Goal: Task Accomplishment & Management: Use online tool/utility

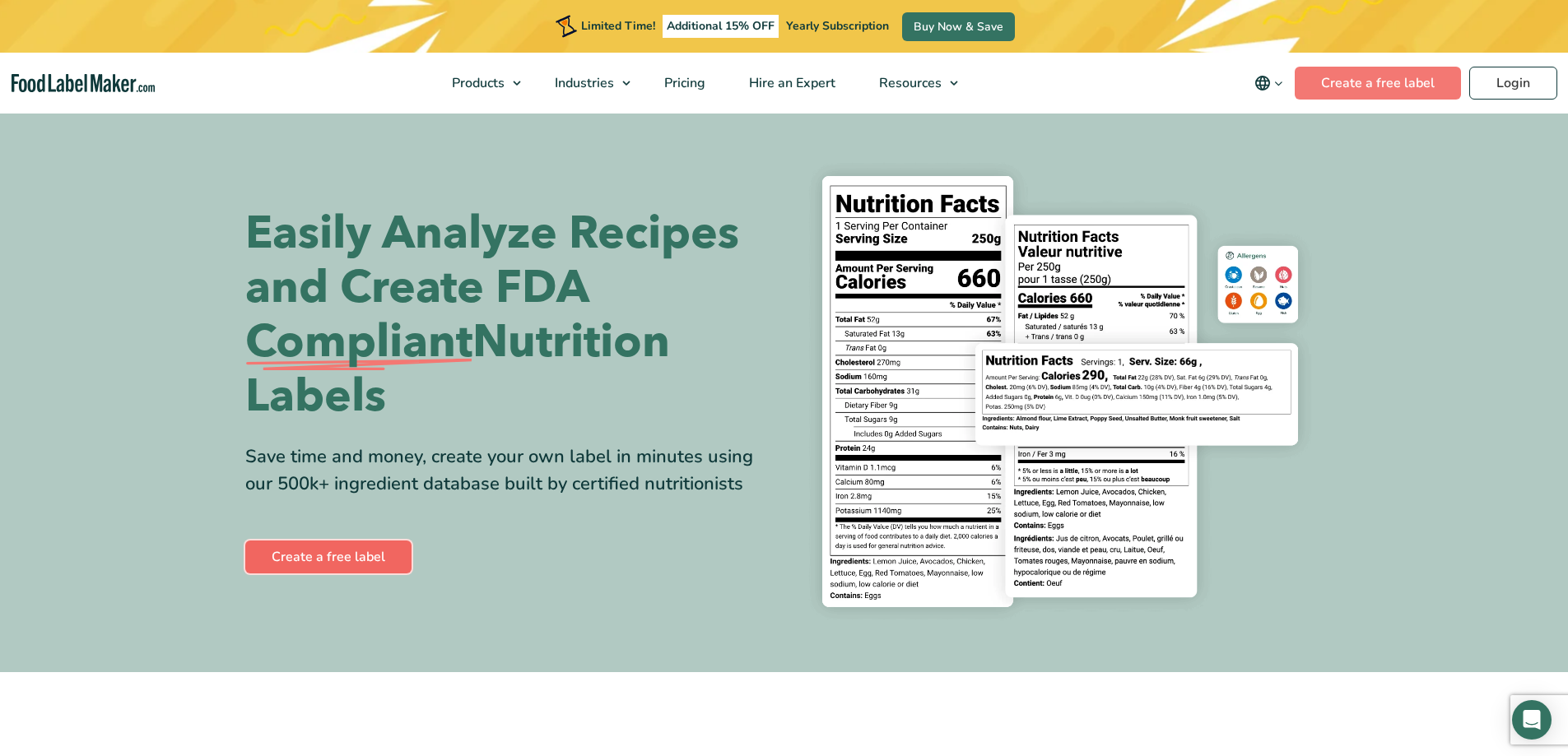
click at [310, 559] on link "Create a free label" at bounding box center [328, 557] width 166 height 33
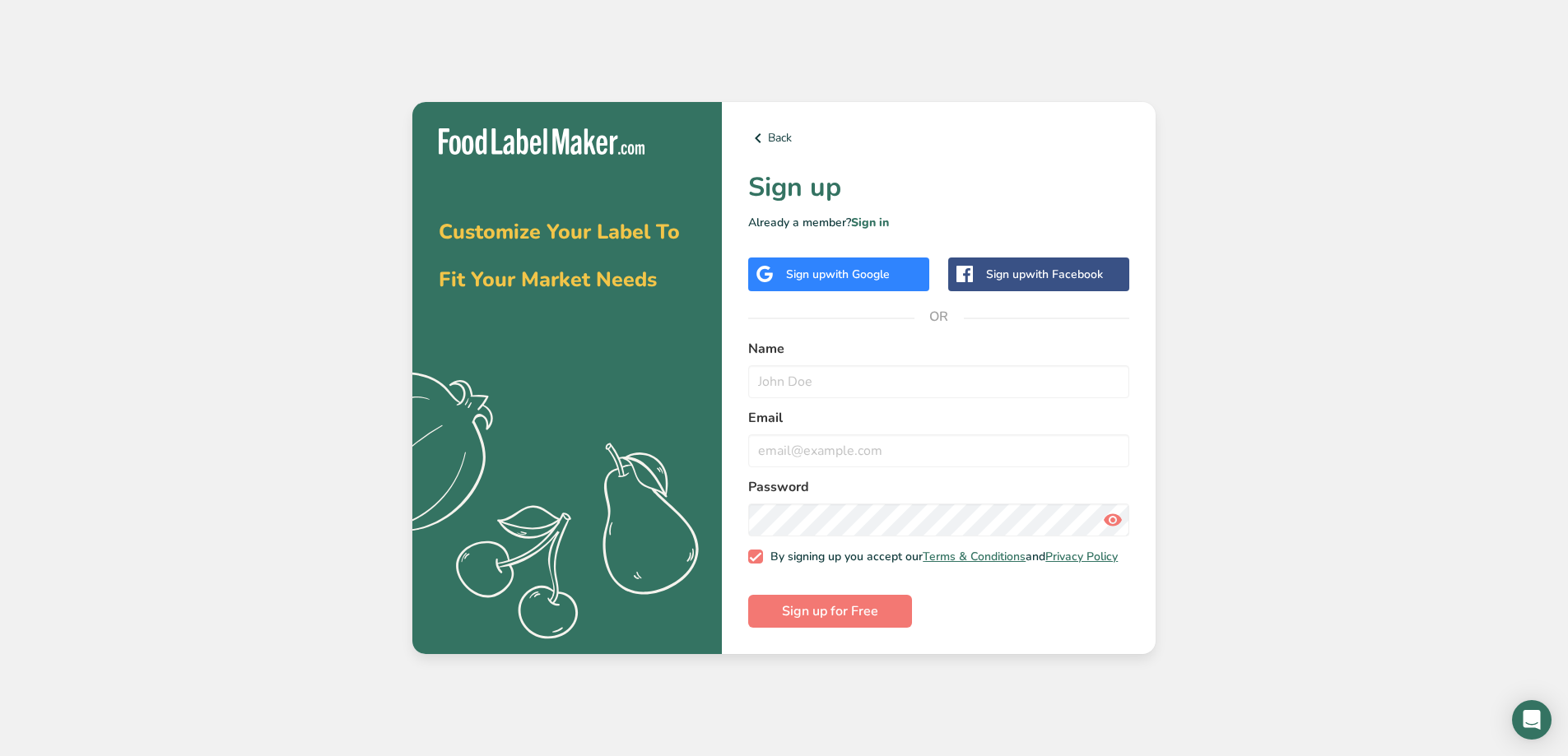
click at [801, 270] on div "Sign up with Google" at bounding box center [838, 274] width 104 height 17
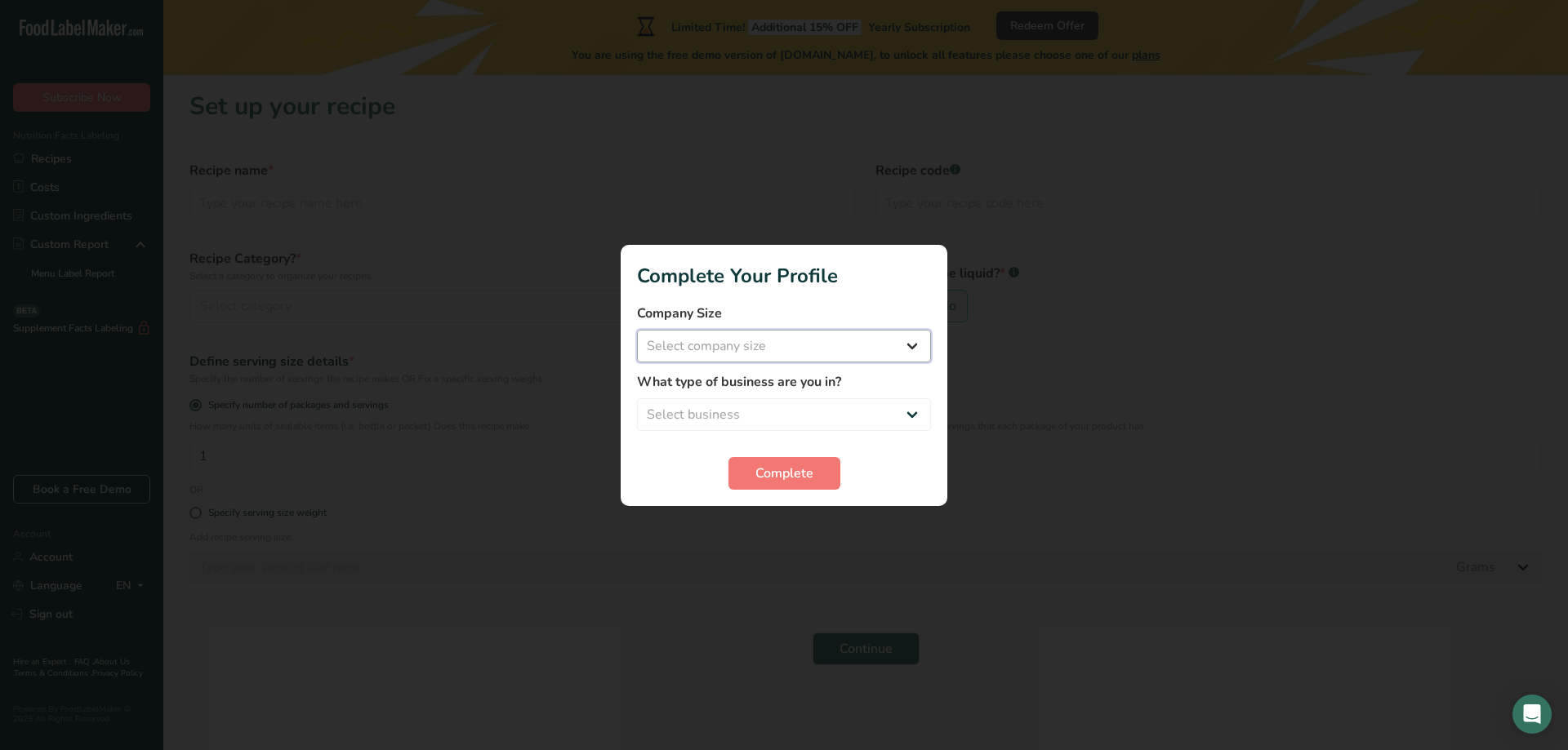
click at [911, 345] on select "Select company size Fewer than 10 Employees 10 to 50 Employees 51 to 500 Employ…" at bounding box center [784, 346] width 294 height 32
select select "2"
click at [637, 330] on select "Select company size Fewer than 10 Employees 10 to 50 Employees 51 to 500 Employ…" at bounding box center [784, 346] width 294 height 32
click at [905, 340] on select "Fewer than 10 Employees 10 to 50 Employees 51 to 500 Employees Over 500 Employe…" at bounding box center [784, 346] width 294 height 32
click at [637, 330] on select "Fewer than 10 Employees 10 to 50 Employees 51 to 500 Employees Over 500 Employe…" at bounding box center [784, 346] width 294 height 32
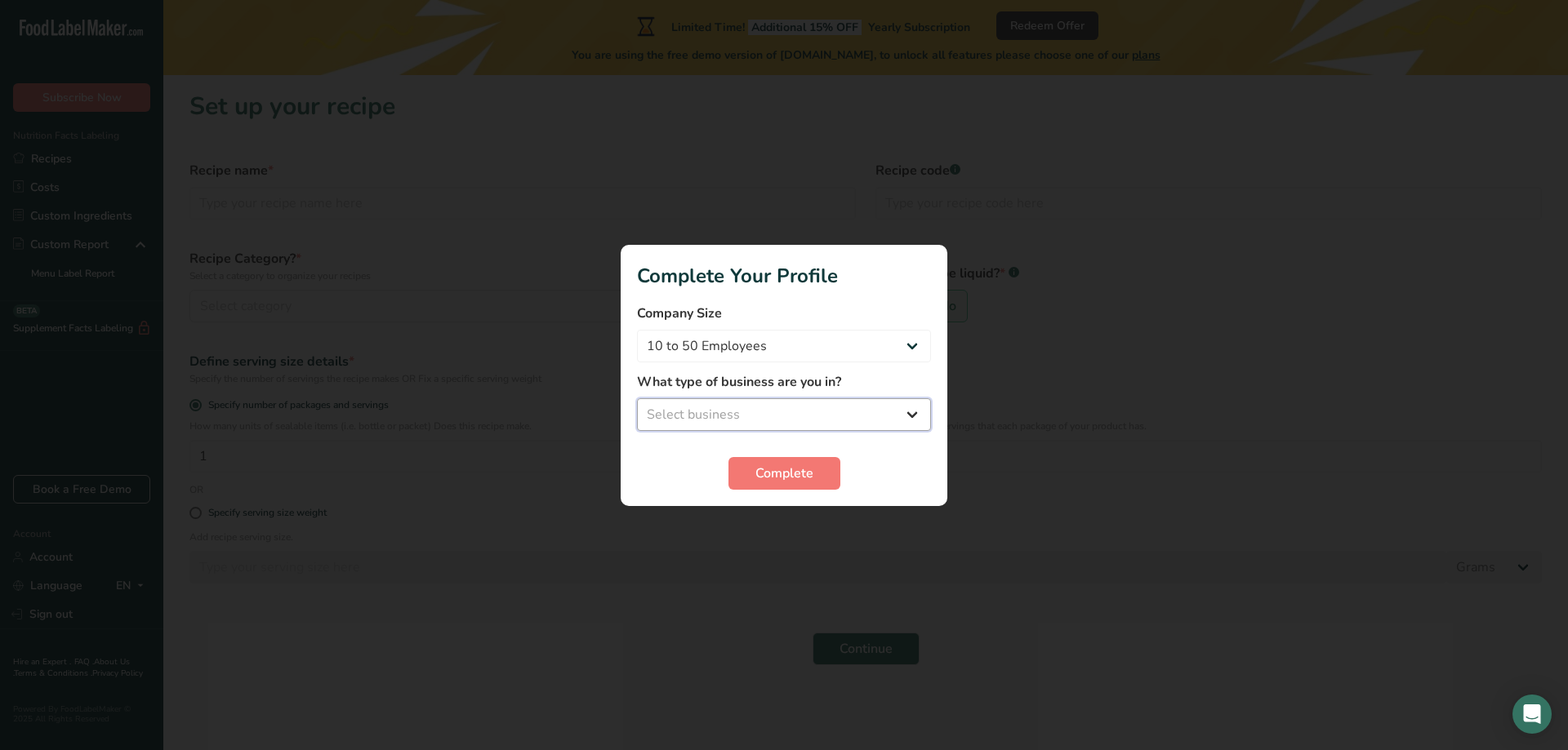
click at [756, 424] on select "Select business Packaged Food Manufacturer Restaurant & Cafe Bakery Meal Plans …" at bounding box center [784, 415] width 294 height 32
select select "1"
click at [637, 399] on select "Select business Packaged Food Manufacturer Restaurant & Cafe Bakery Meal Plans …" at bounding box center [784, 415] width 294 height 32
click at [777, 468] on span "Complete" at bounding box center [784, 473] width 58 height 20
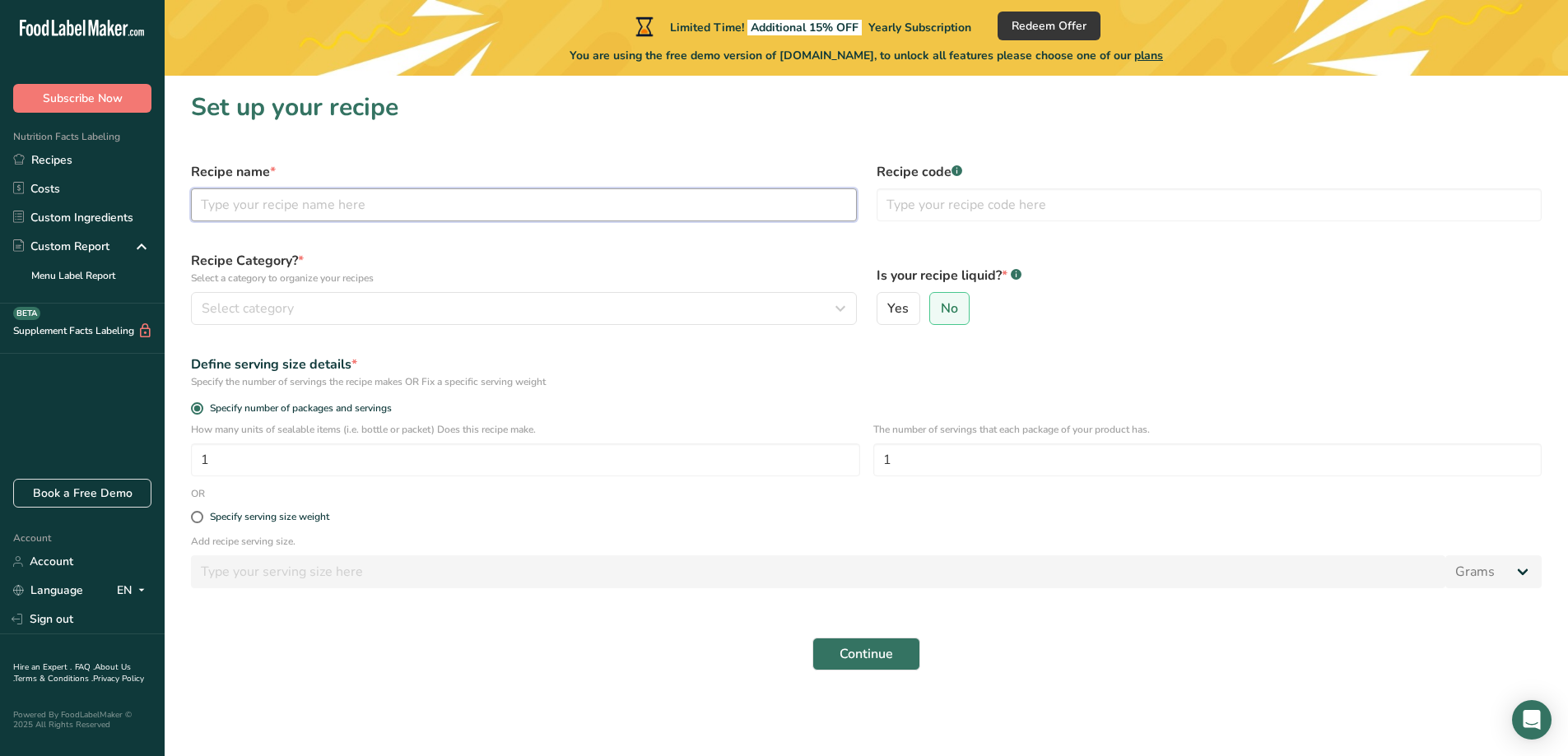
click at [259, 209] on input "text" at bounding box center [524, 204] width 666 height 33
type input "Potato Hasbrown"
click at [988, 211] on input "text" at bounding box center [1210, 204] width 666 height 33
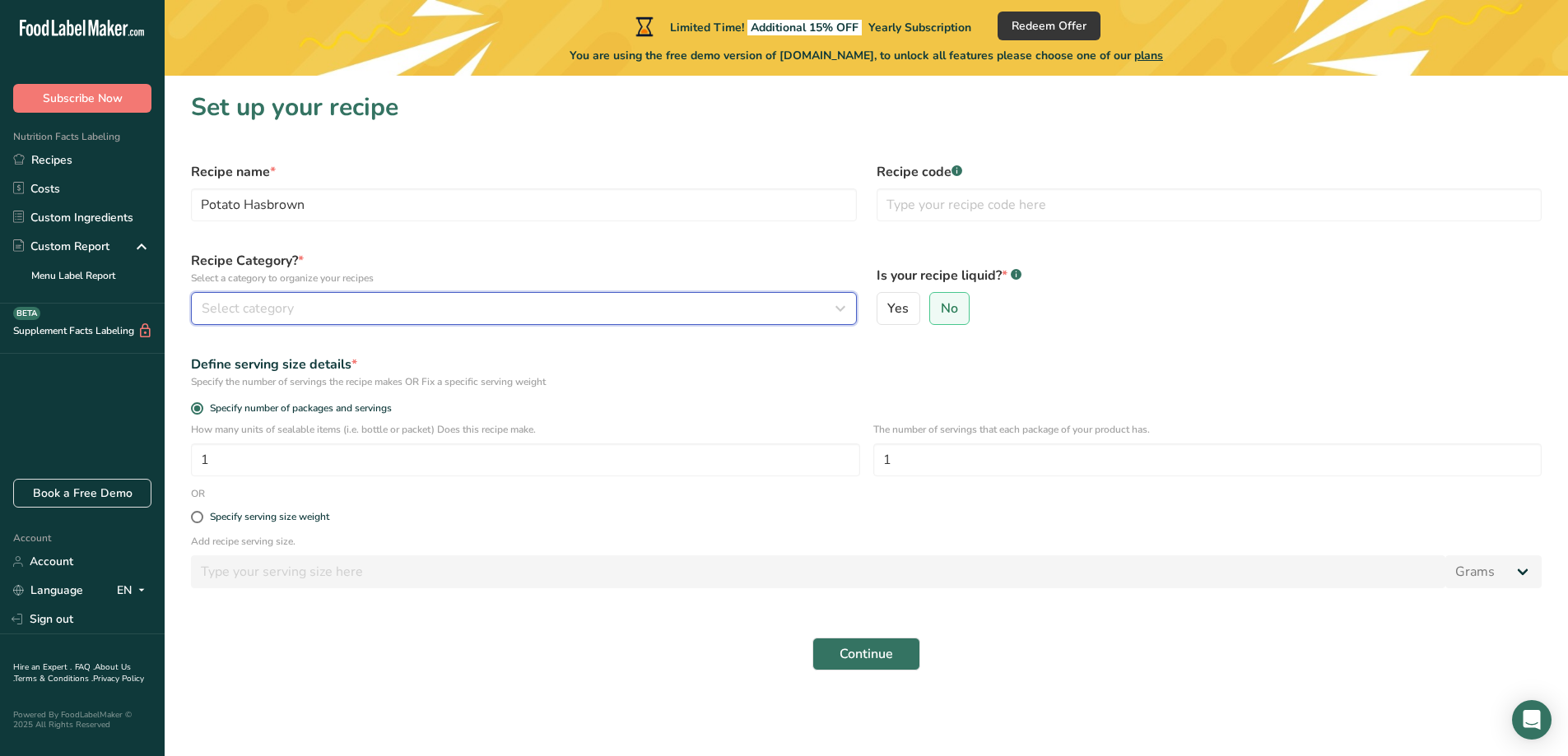
click at [397, 323] on button "Select category" at bounding box center [524, 309] width 666 height 33
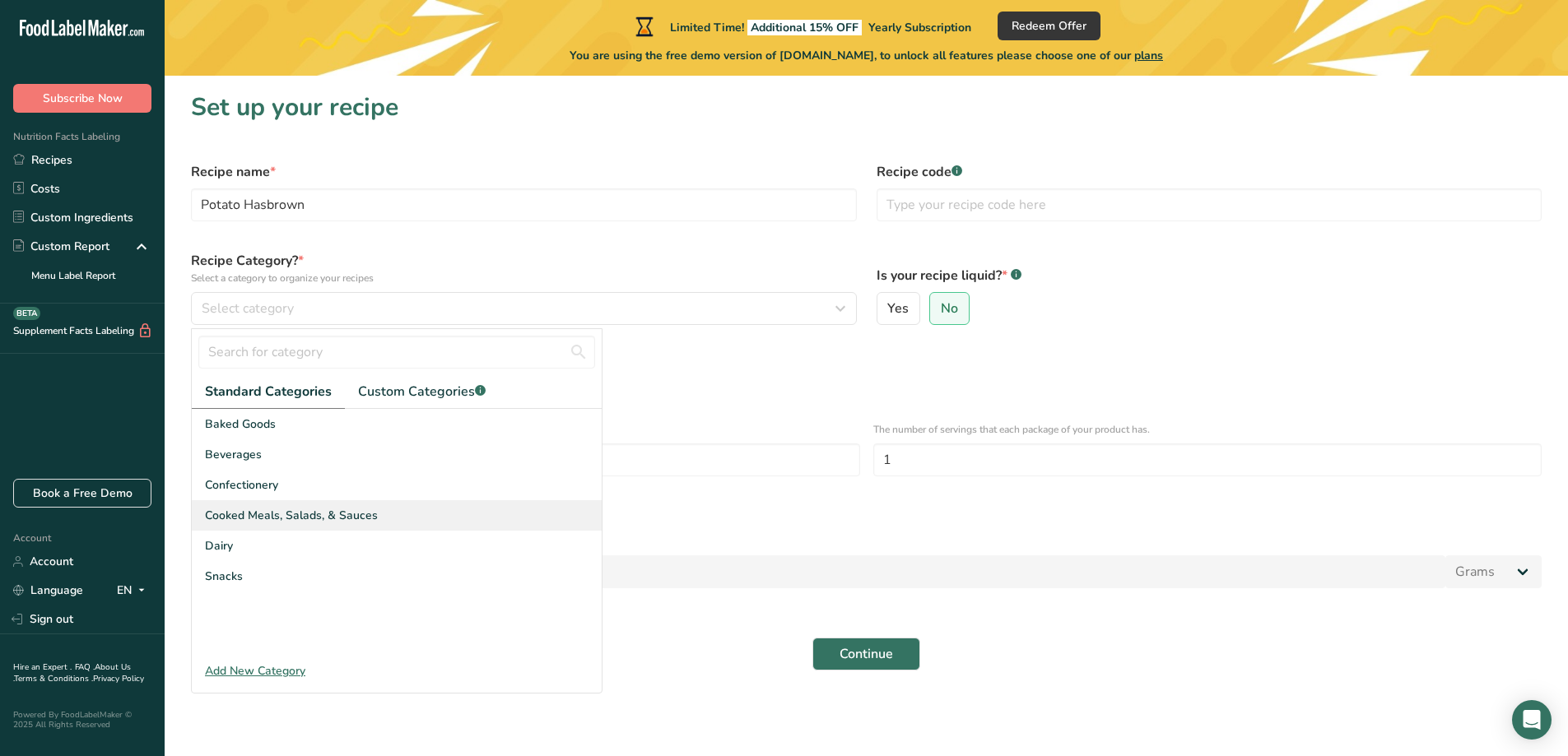
click at [235, 510] on span "Cooked Meals, Salads, & Sauces" at bounding box center [292, 516] width 173 height 17
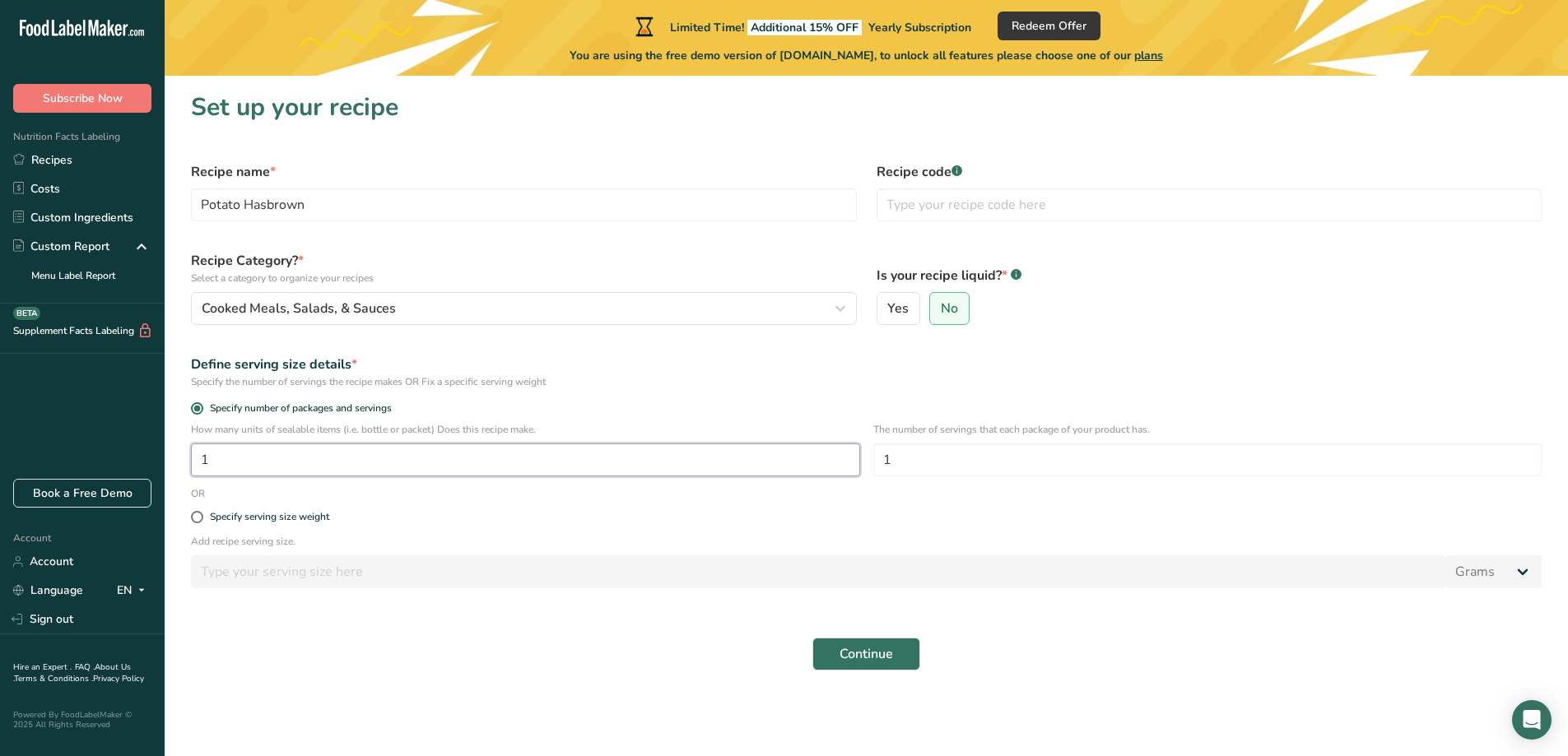
click at [287, 471] on input "1" at bounding box center [526, 460] width 670 height 33
click at [288, 461] on input "8" at bounding box center [526, 460] width 670 height 33
type input "8"
click at [931, 459] on input "1" at bounding box center [1208, 460] width 670 height 33
type input "3"
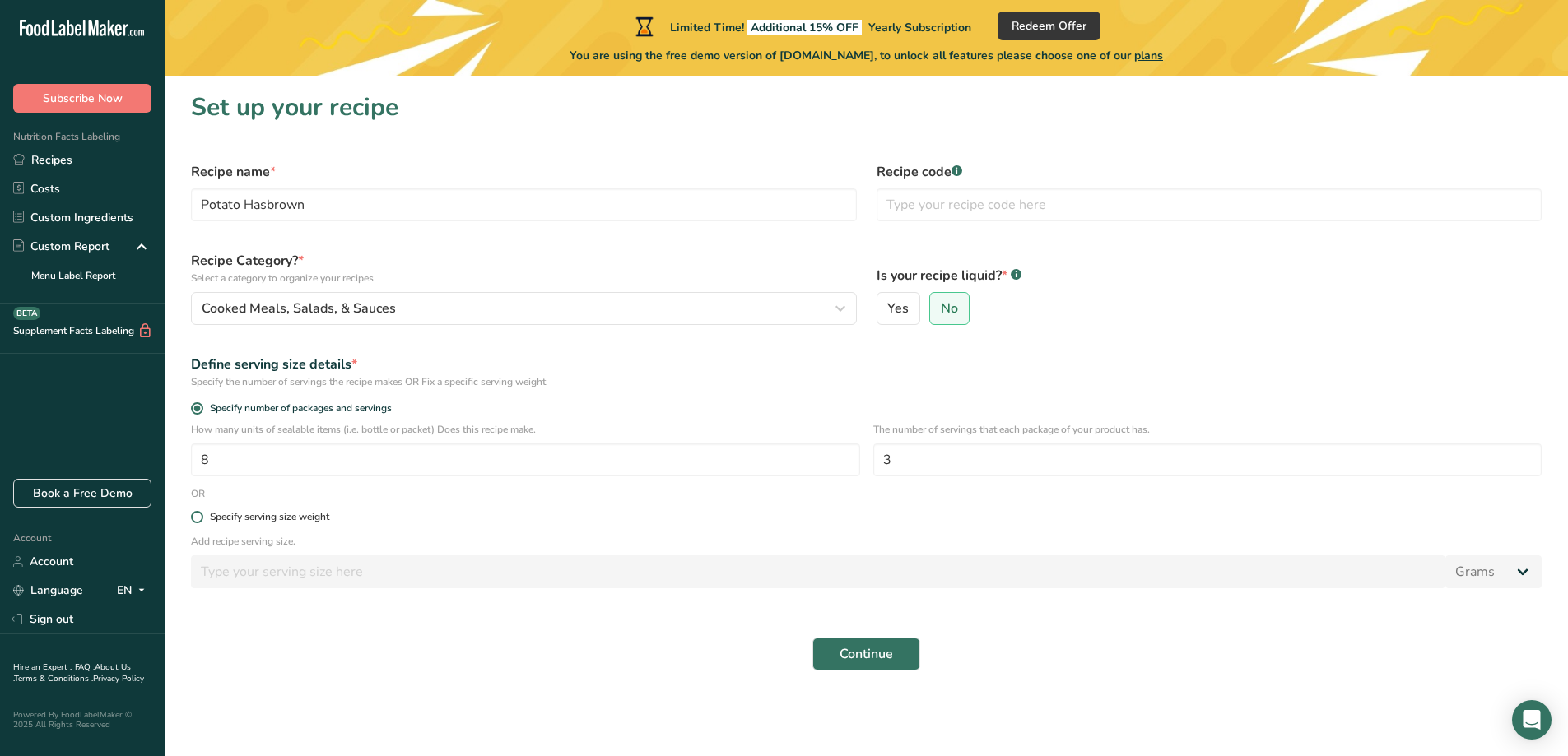
click at [195, 522] on span at bounding box center [197, 517] width 12 height 12
click at [195, 522] on input "Specify serving size weight" at bounding box center [196, 517] width 11 height 11
radio input "true"
radio input "false"
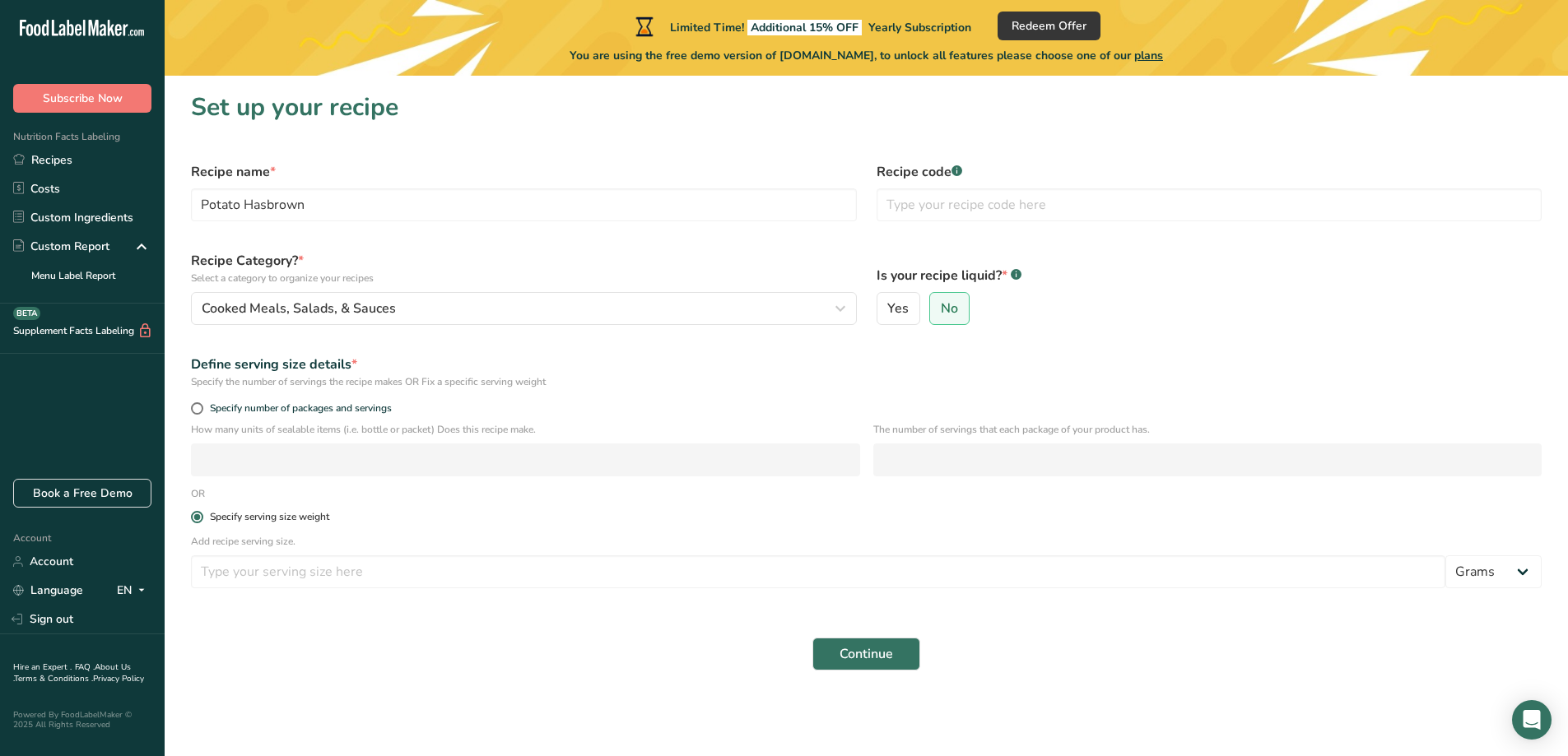
click at [195, 522] on span at bounding box center [197, 517] width 12 height 12
click at [195, 522] on input "Specify serving size weight" at bounding box center [196, 517] width 11 height 11
click at [205, 402] on div "Specify number of packages and servings" at bounding box center [867, 411] width 1370 height 23
click at [201, 406] on span at bounding box center [197, 409] width 12 height 12
click at [201, 406] on input "Specify number of packages and servings" at bounding box center [196, 408] width 11 height 11
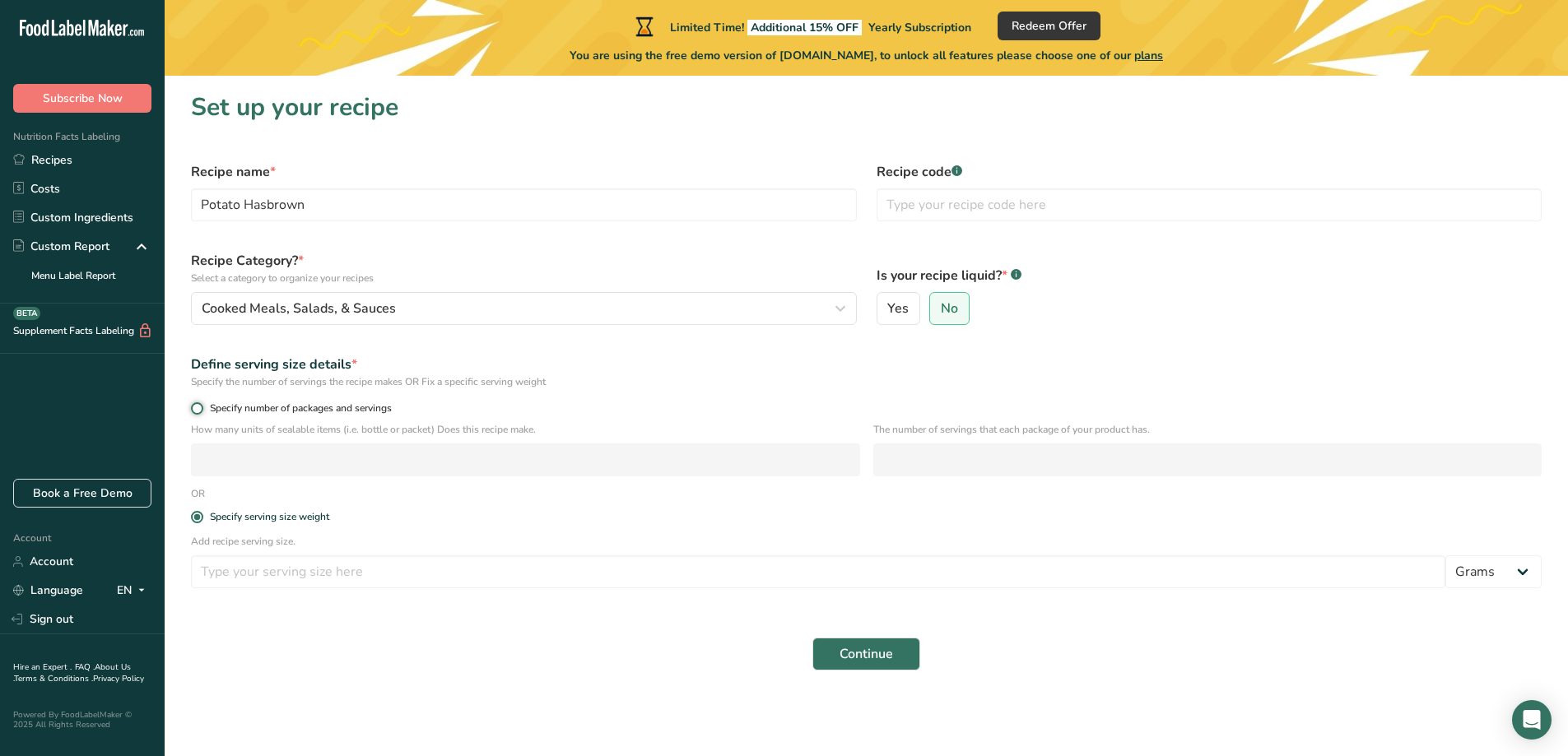
radio input "true"
radio input "false"
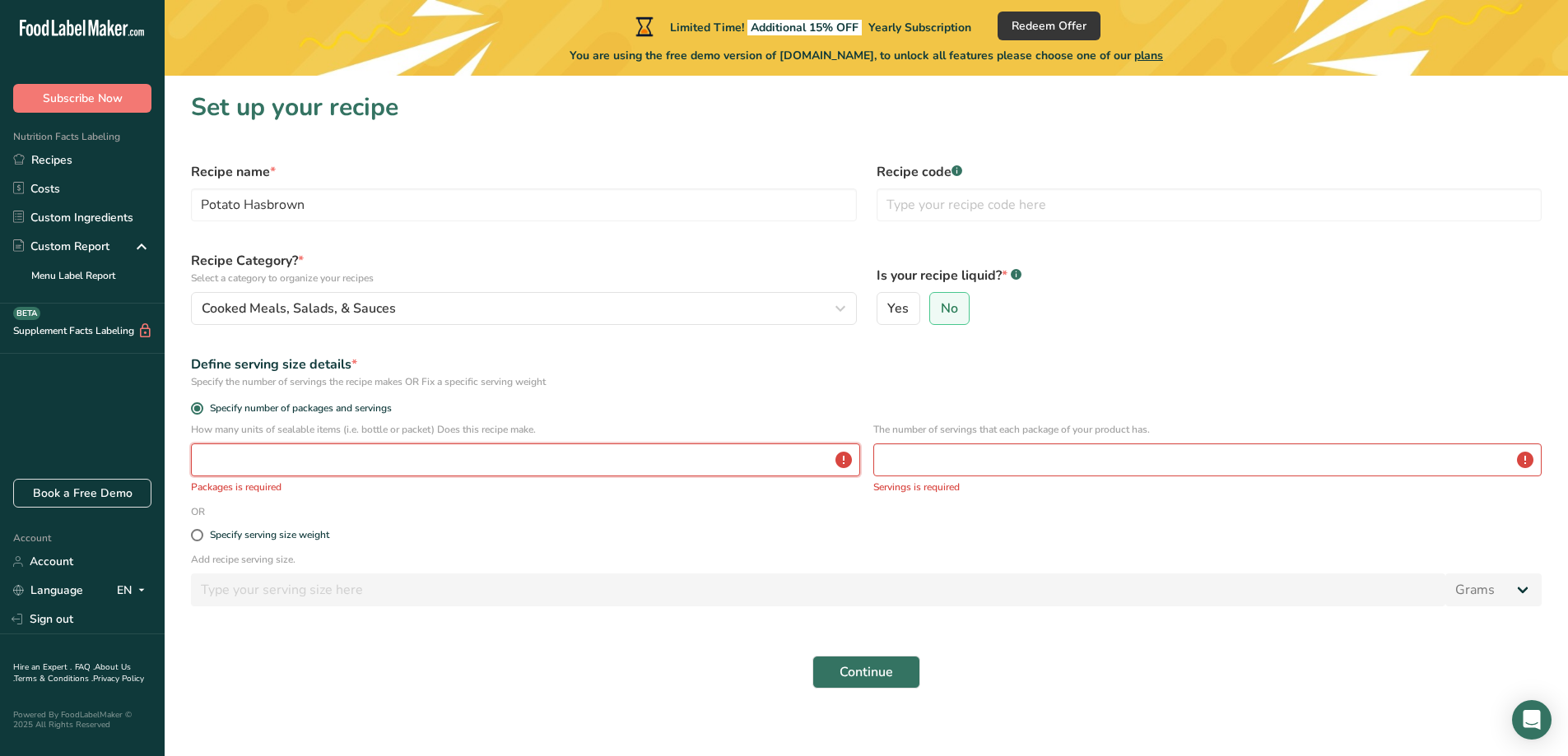
click at [231, 466] on input "number" at bounding box center [526, 460] width 670 height 33
type input "8"
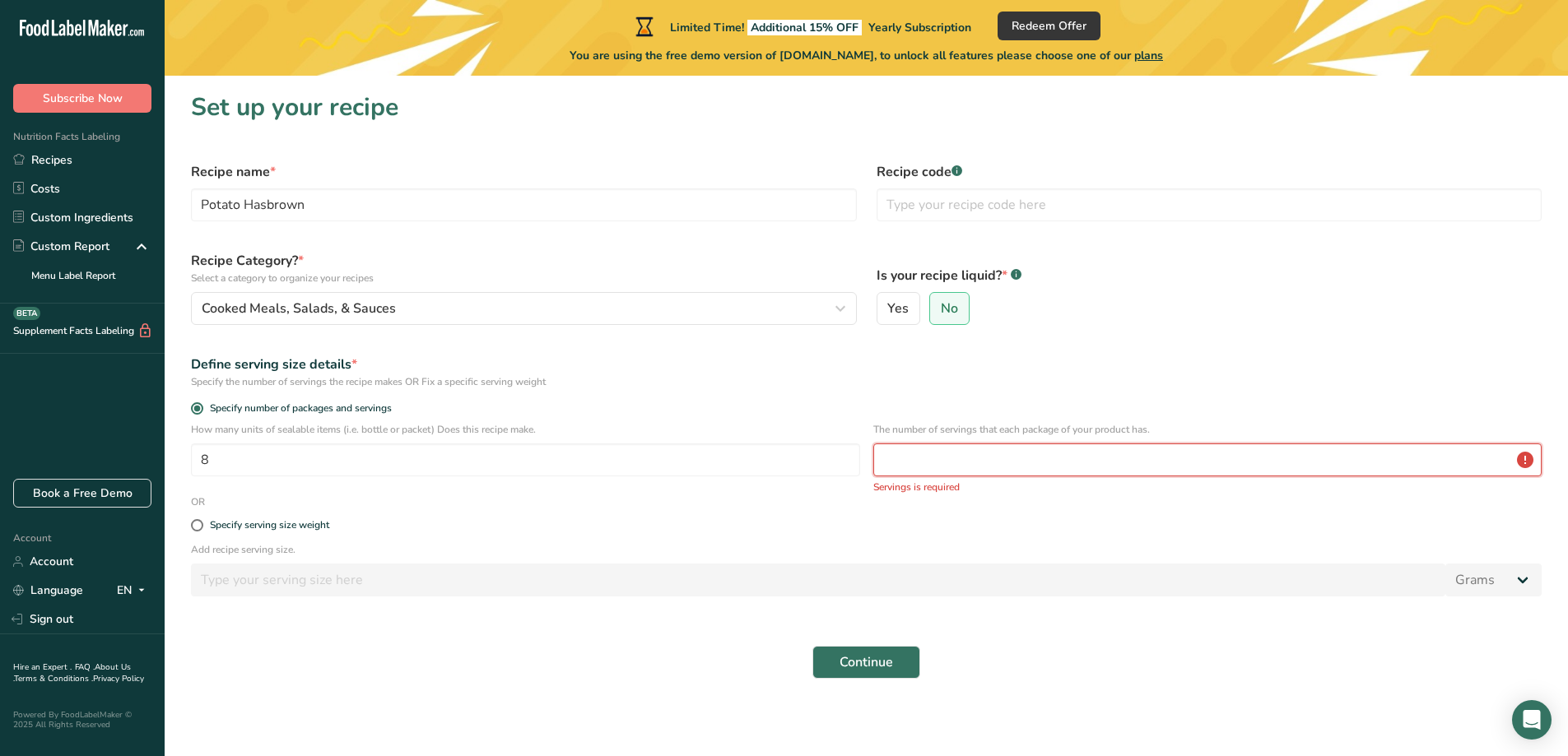
click at [1139, 469] on input "number" at bounding box center [1208, 460] width 670 height 33
type input "3"
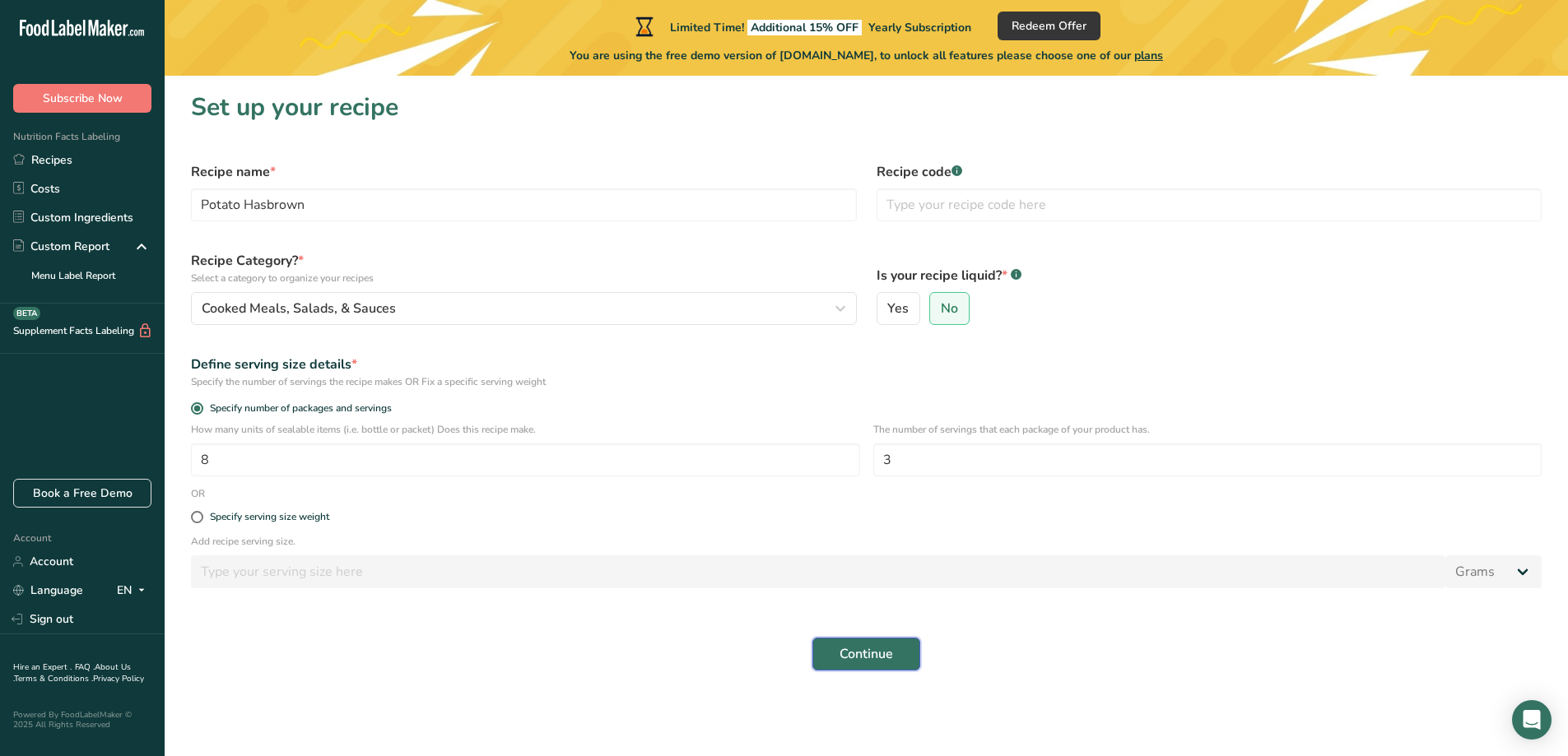
click at [888, 655] on span "Continue" at bounding box center [867, 654] width 54 height 20
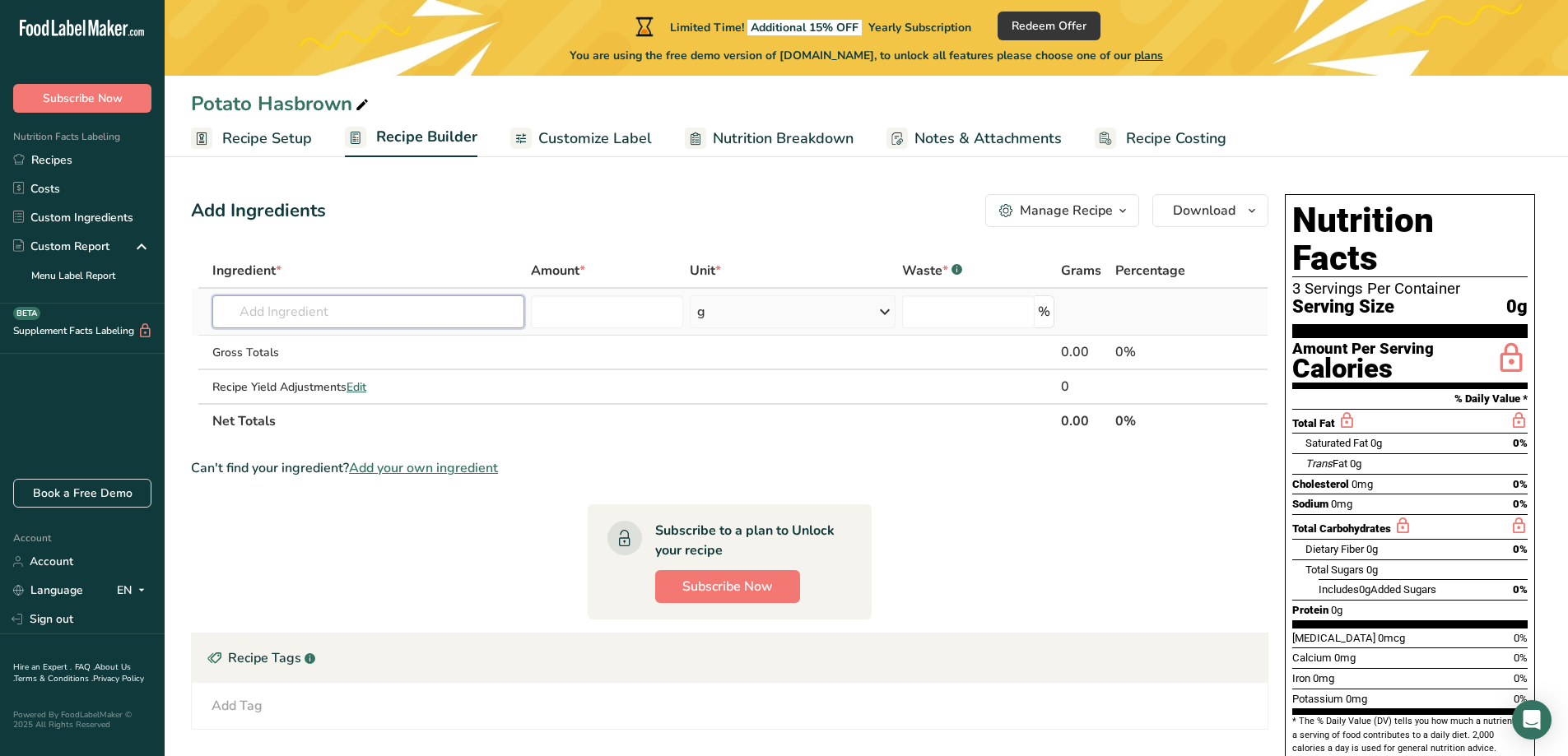
click at [232, 311] on input "text" at bounding box center [368, 312] width 312 height 33
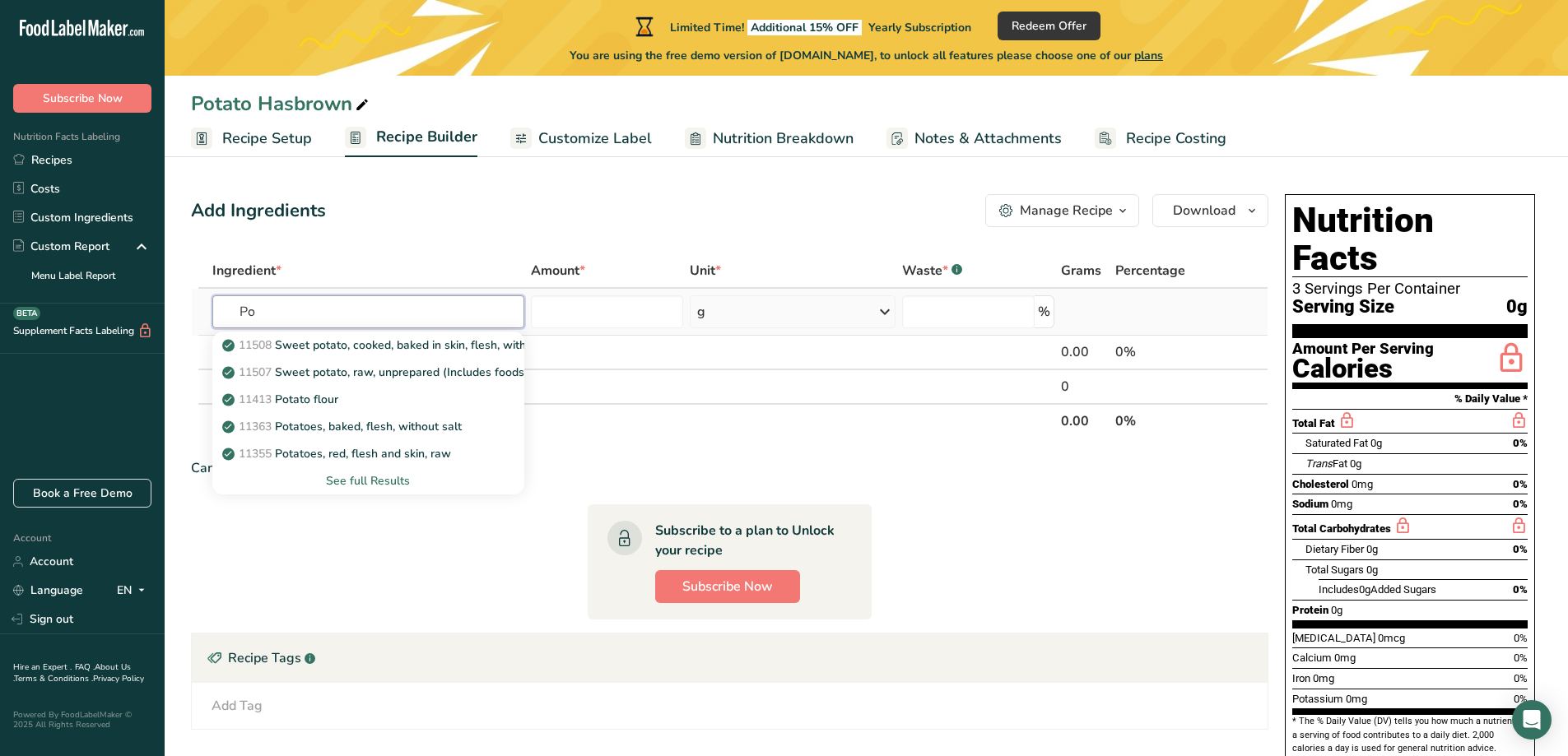
type input "P"
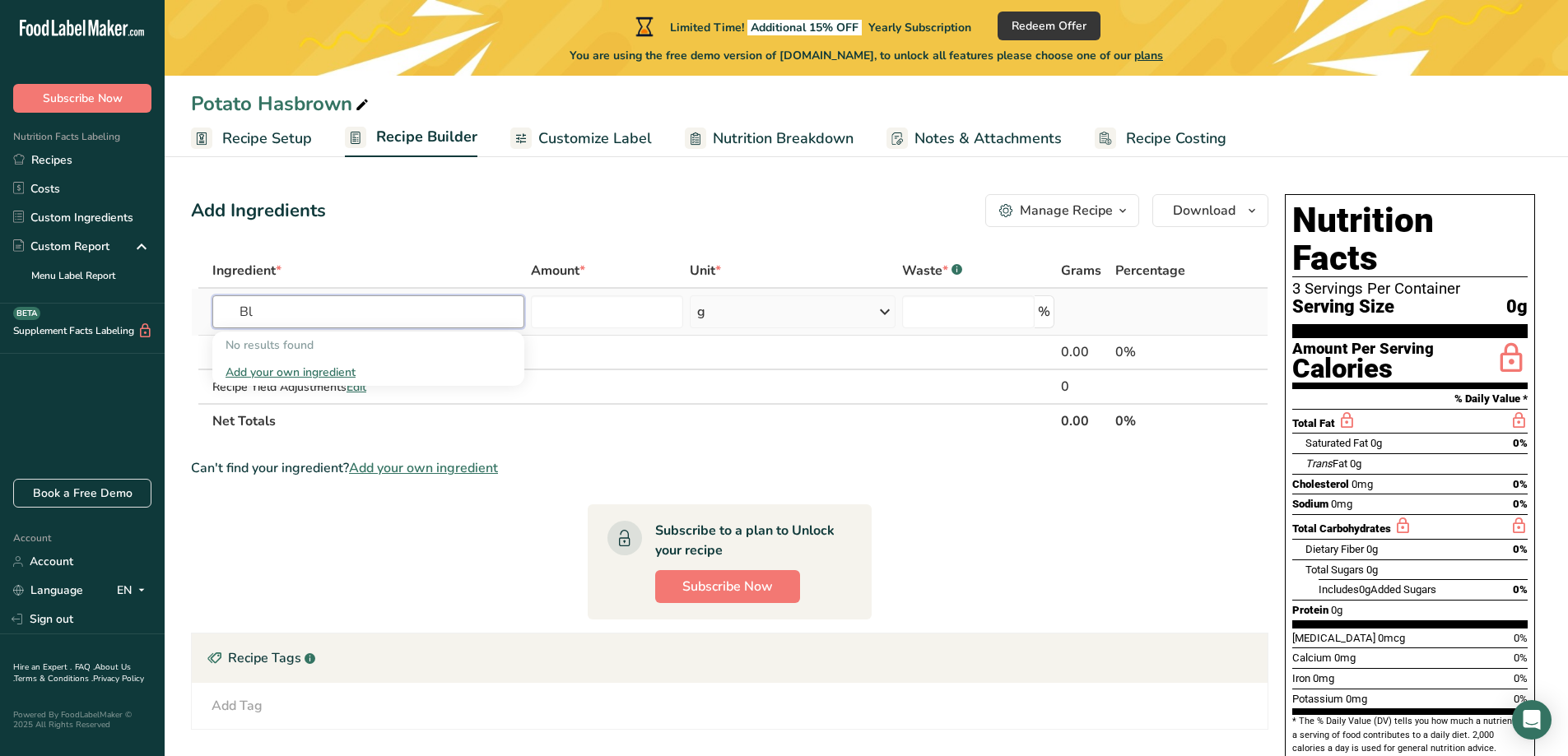
type input "B"
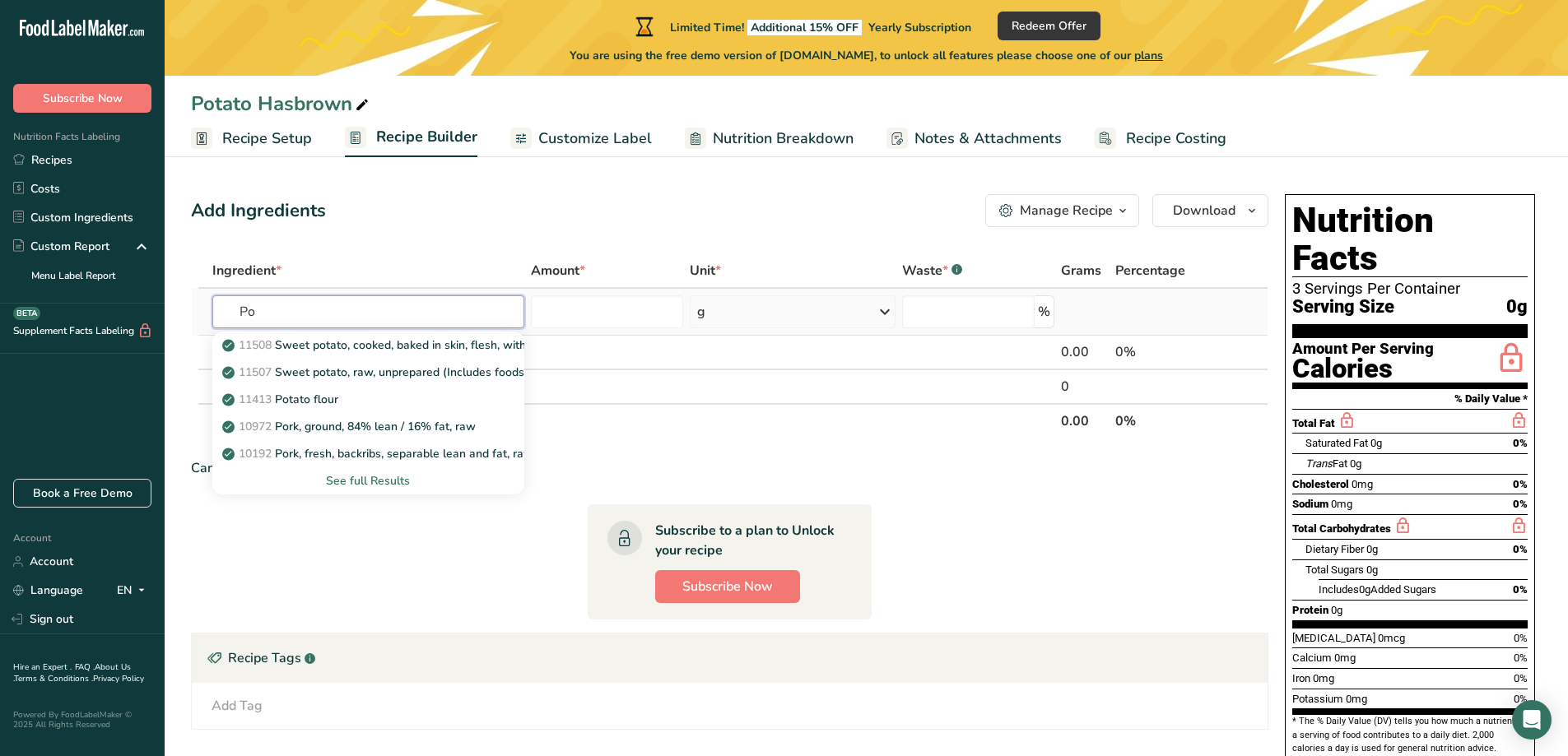
type input "P"
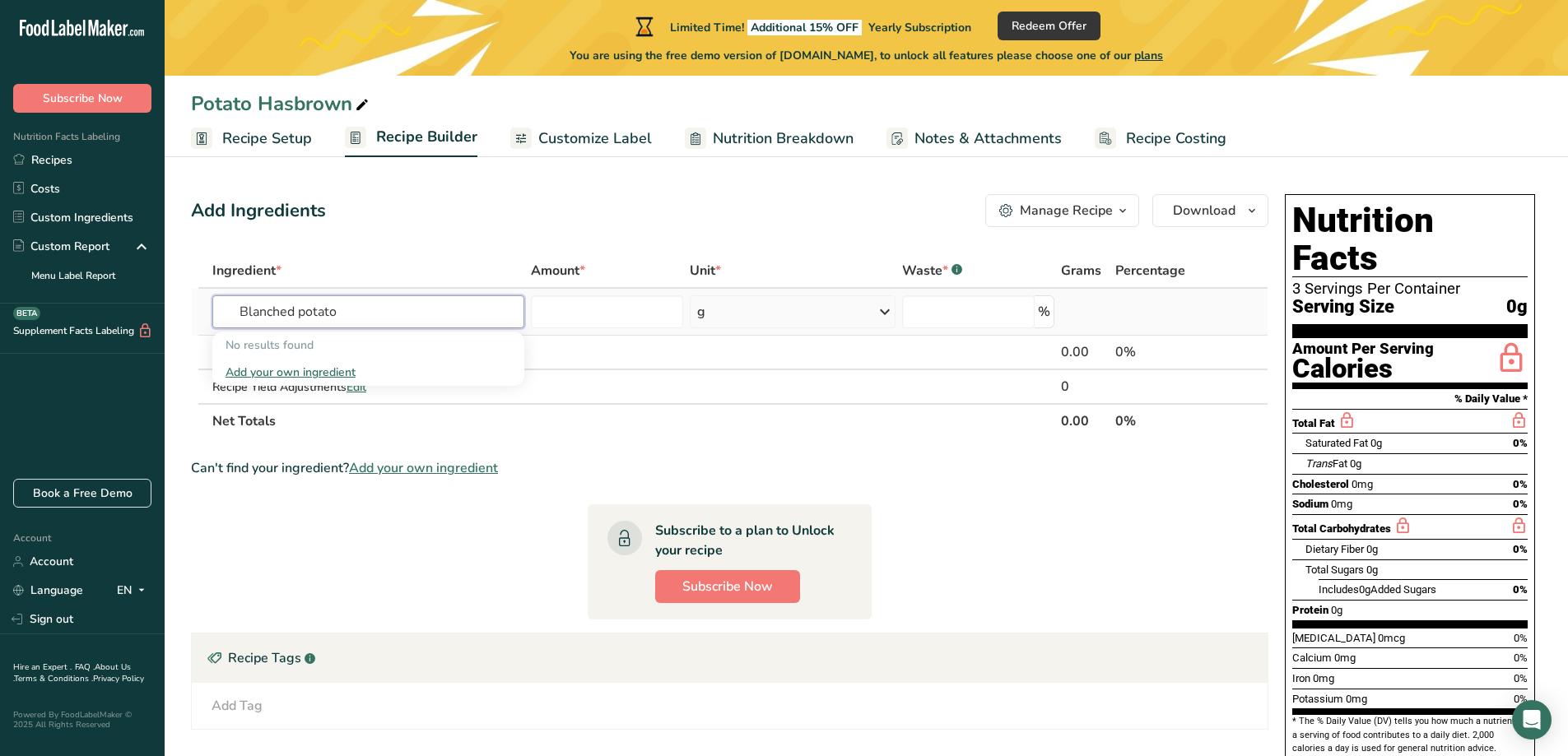
type input "Blanched potato"
click at [271, 366] on div "Add your own ingredient" at bounding box center [368, 372] width 286 height 17
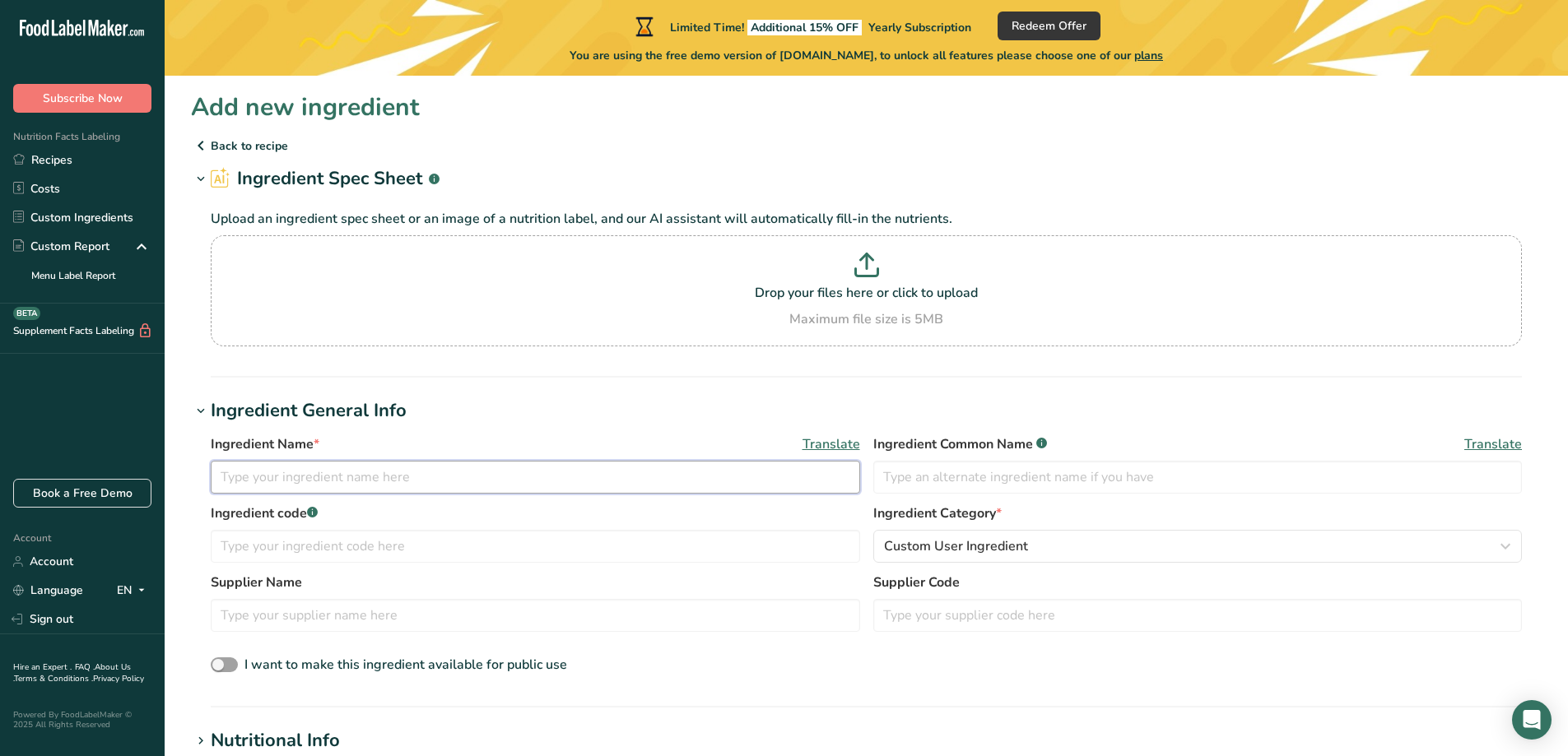
click at [422, 478] on input "text" at bounding box center [535, 477] width 650 height 33
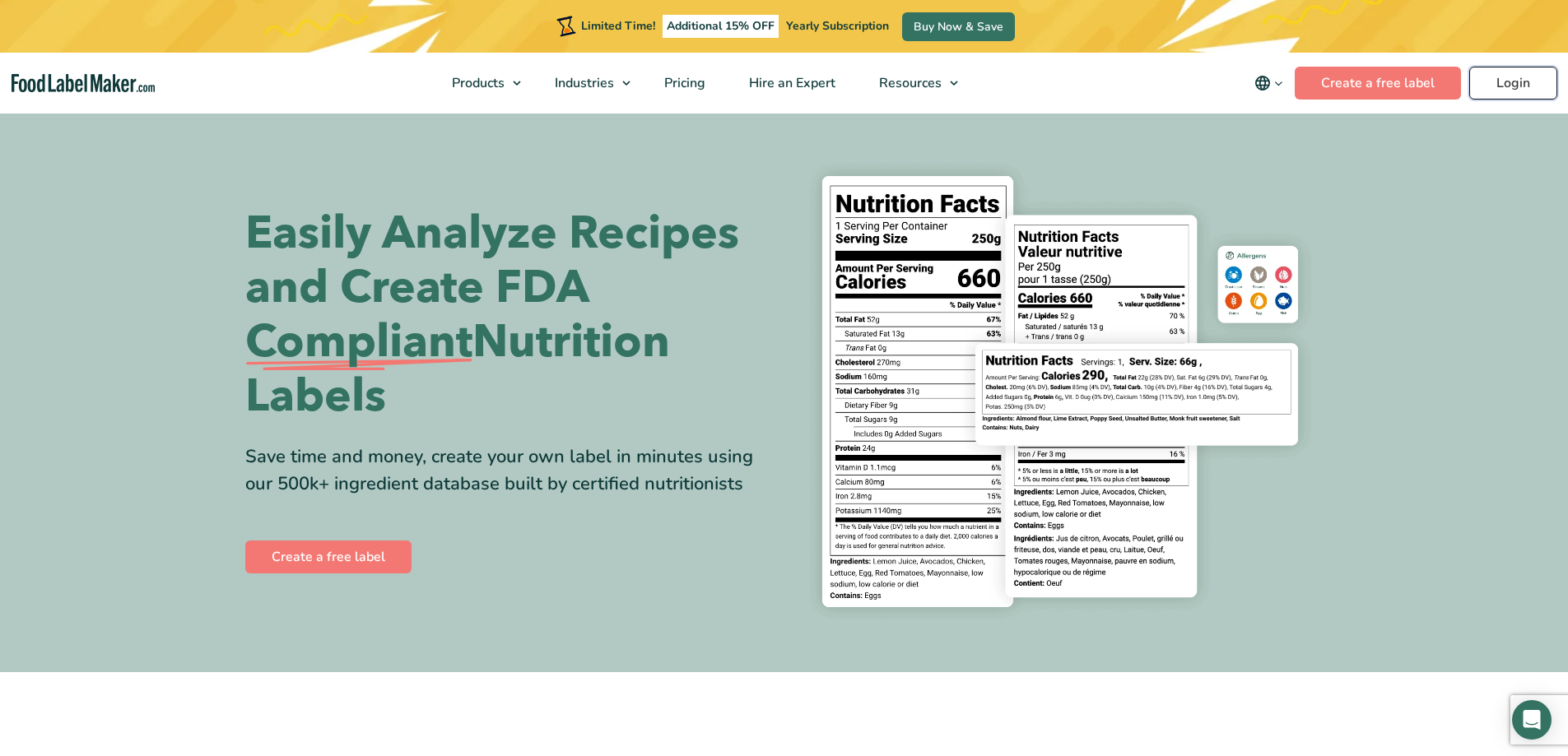
click at [1493, 85] on link "Login" at bounding box center [1513, 83] width 88 height 33
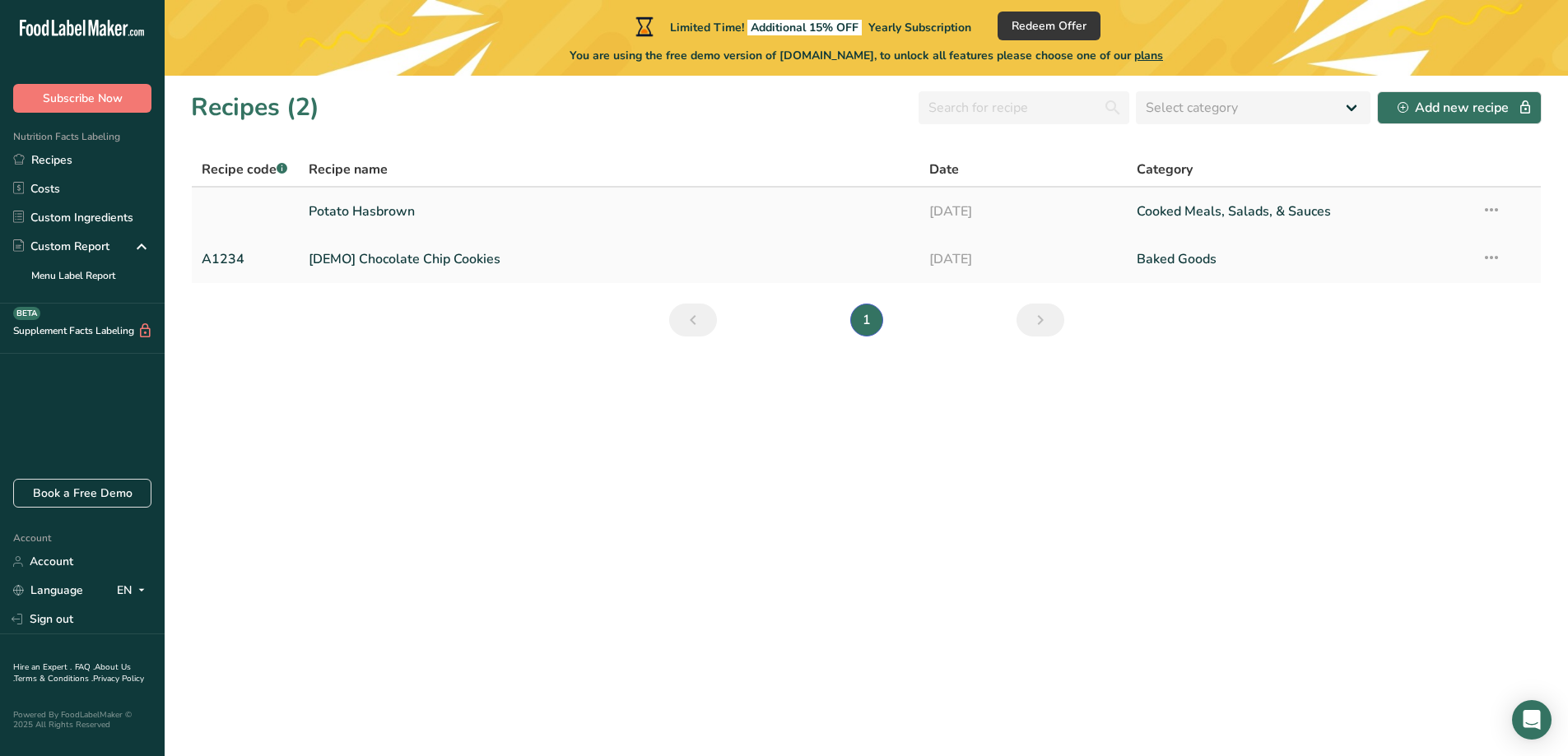
click at [356, 206] on link "Potato Hasbrown" at bounding box center [609, 211] width 602 height 35
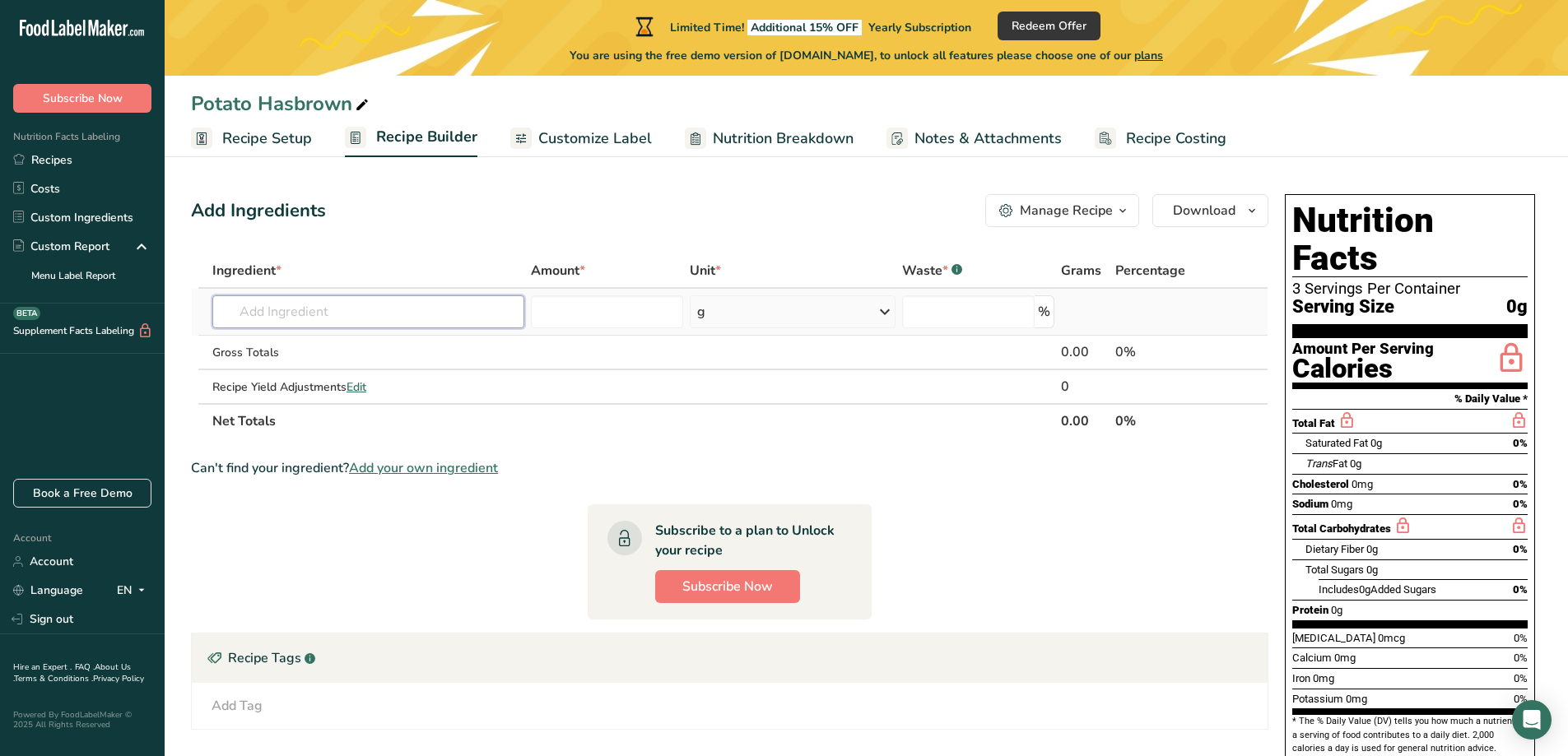
click at [350, 316] on input "text" at bounding box center [368, 312] width 312 height 33
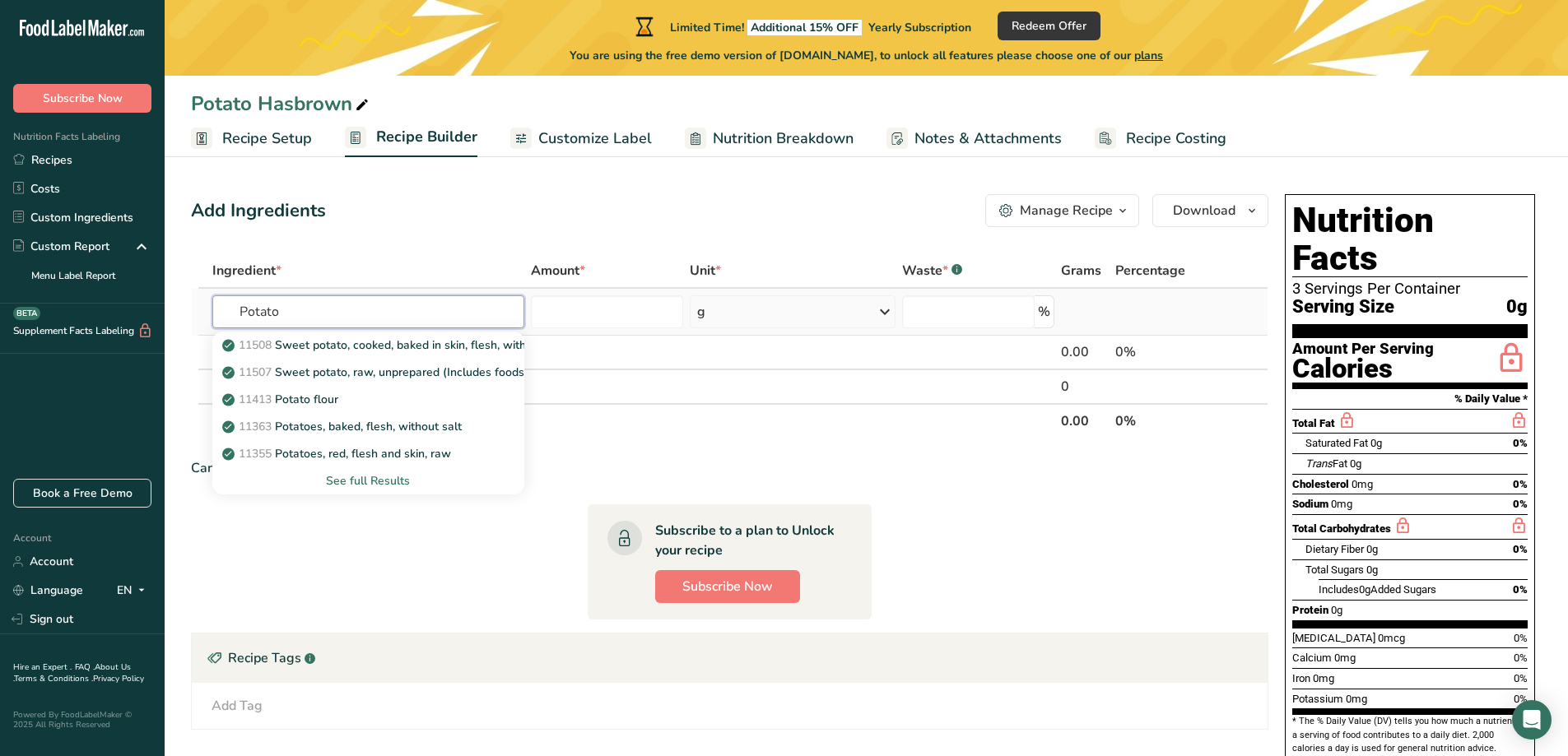
type input "Potato"
click at [369, 481] on div "See full Results" at bounding box center [368, 481] width 286 height 17
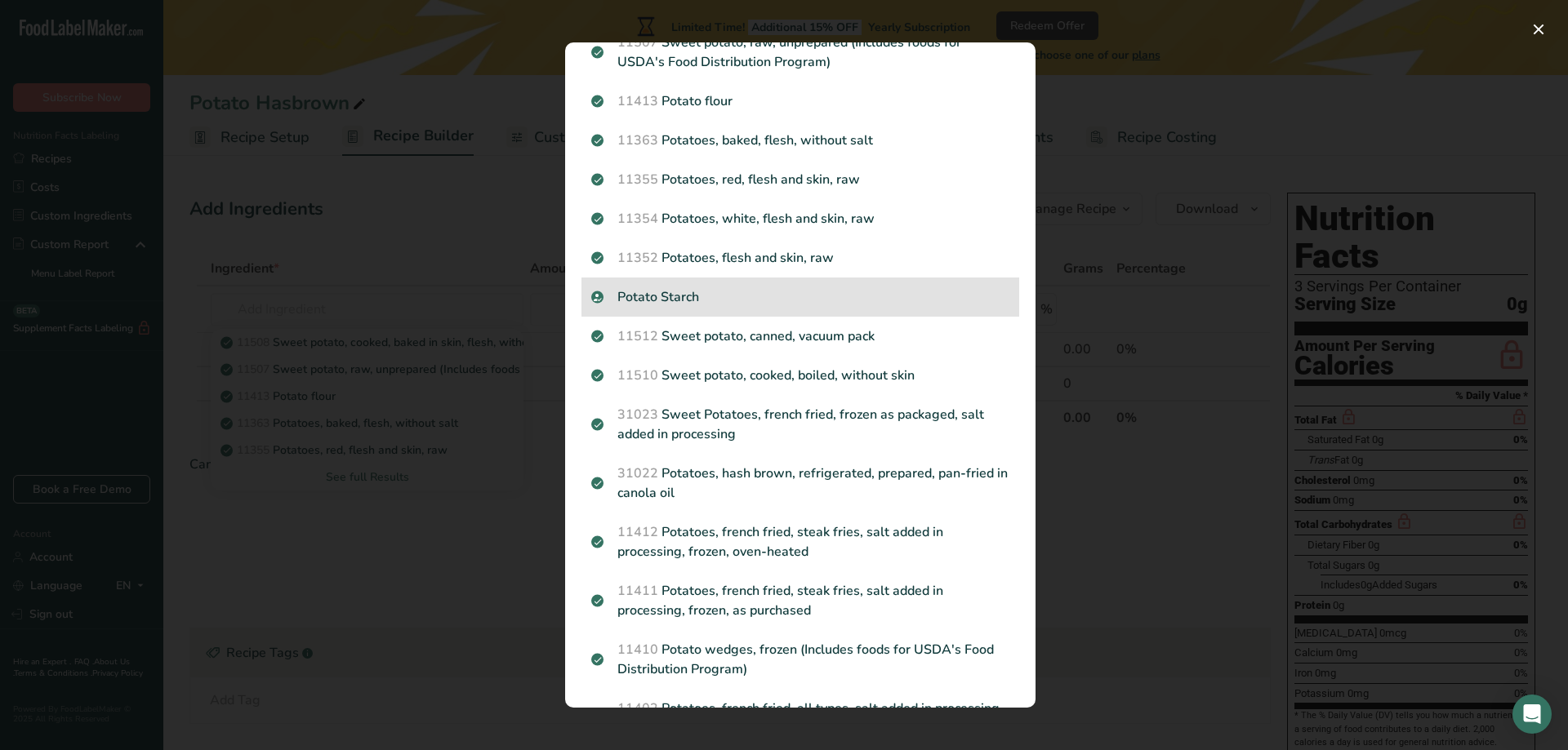
scroll to position [245, 0]
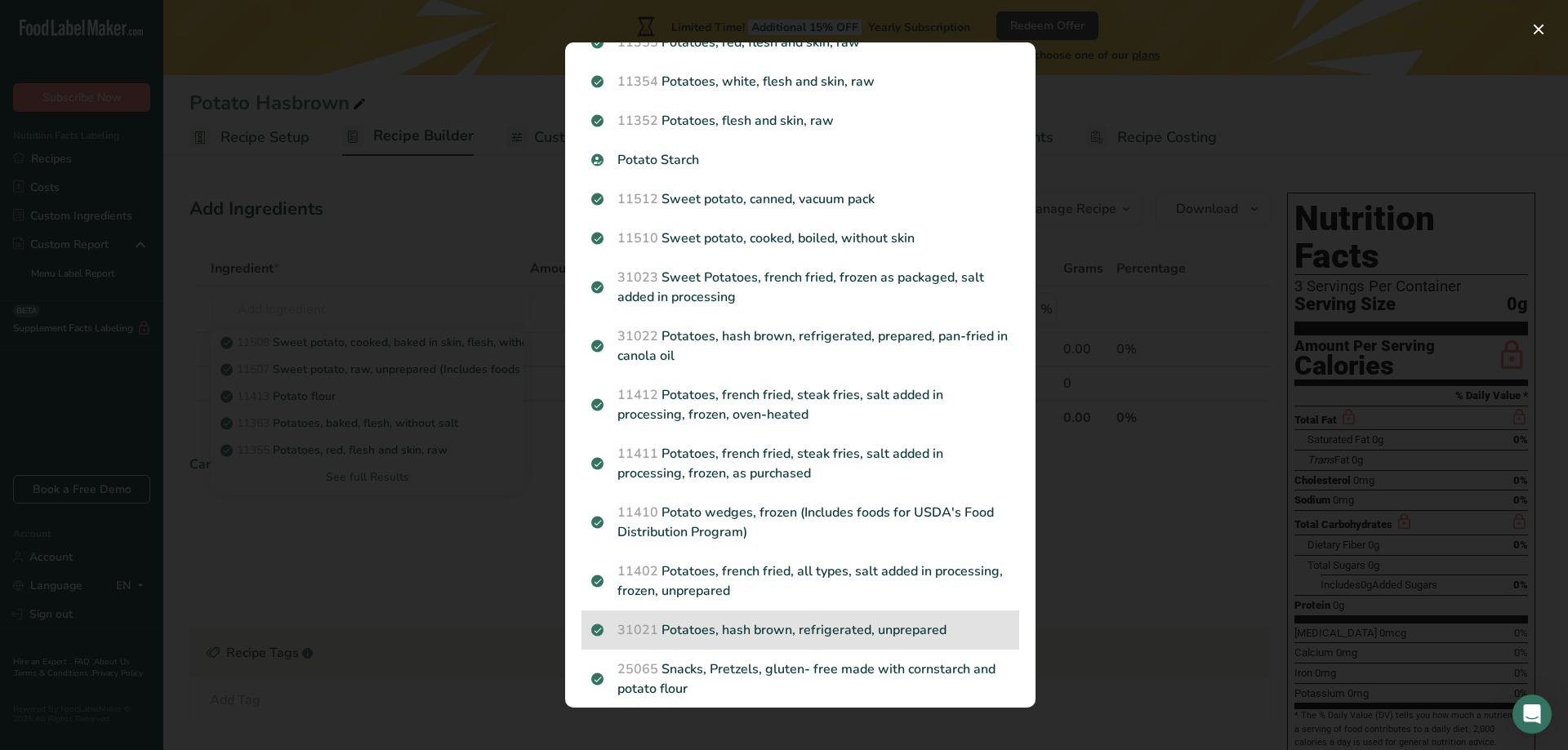
click at [796, 634] on p "31021 Potatoes, hash brown, refrigerated, unprepared" at bounding box center [800, 630] width 418 height 20
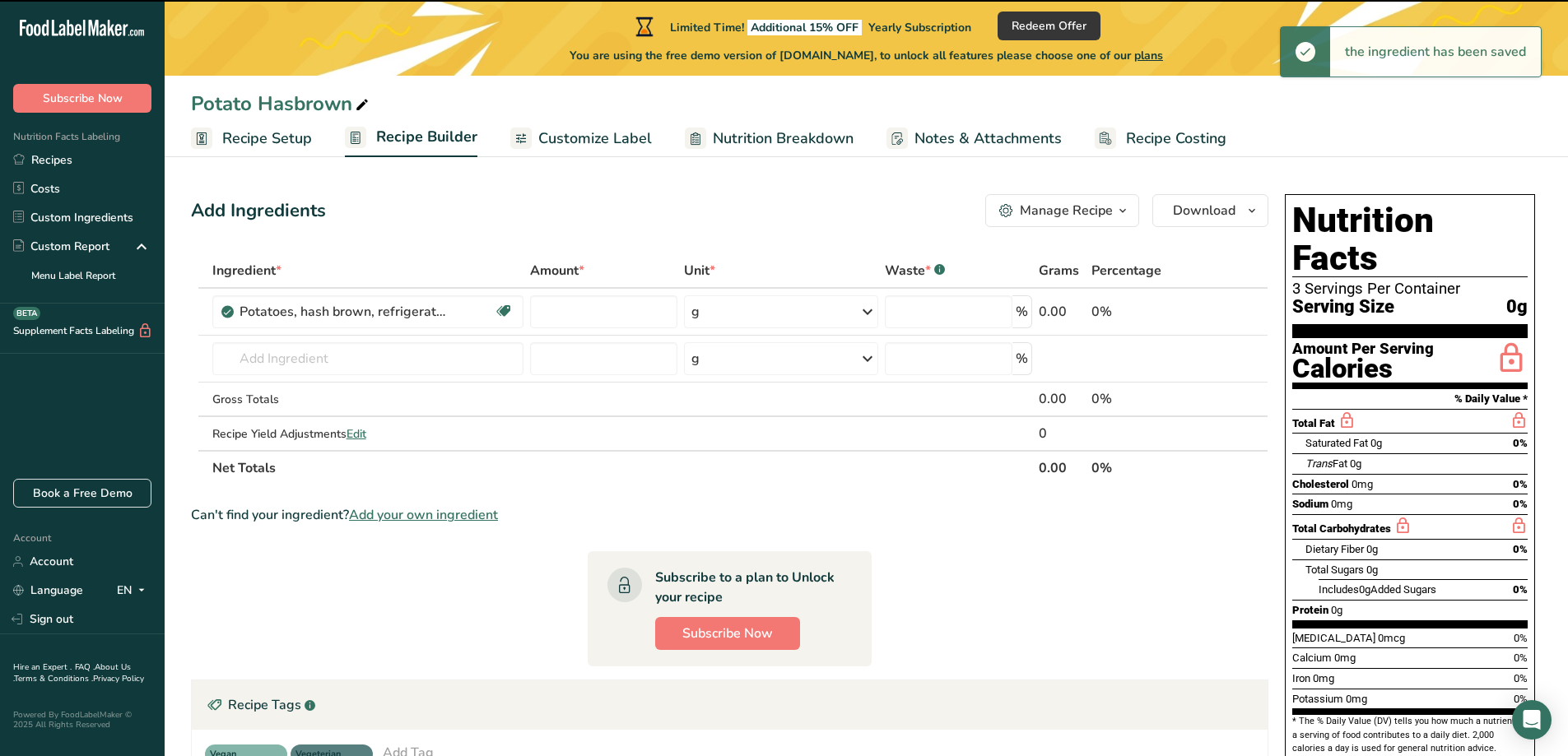
type input "0"
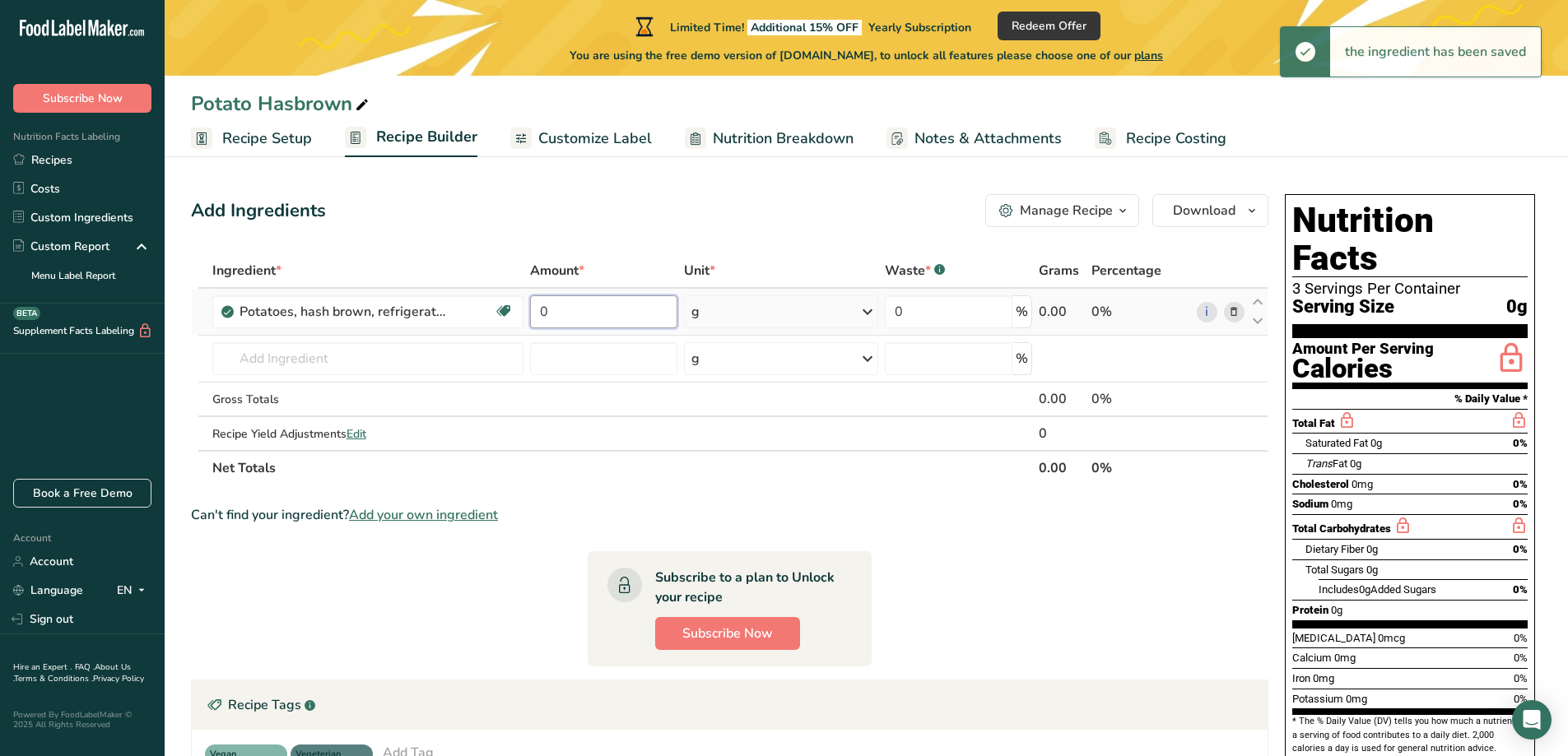
click at [599, 314] on input "0" at bounding box center [604, 312] width 147 height 33
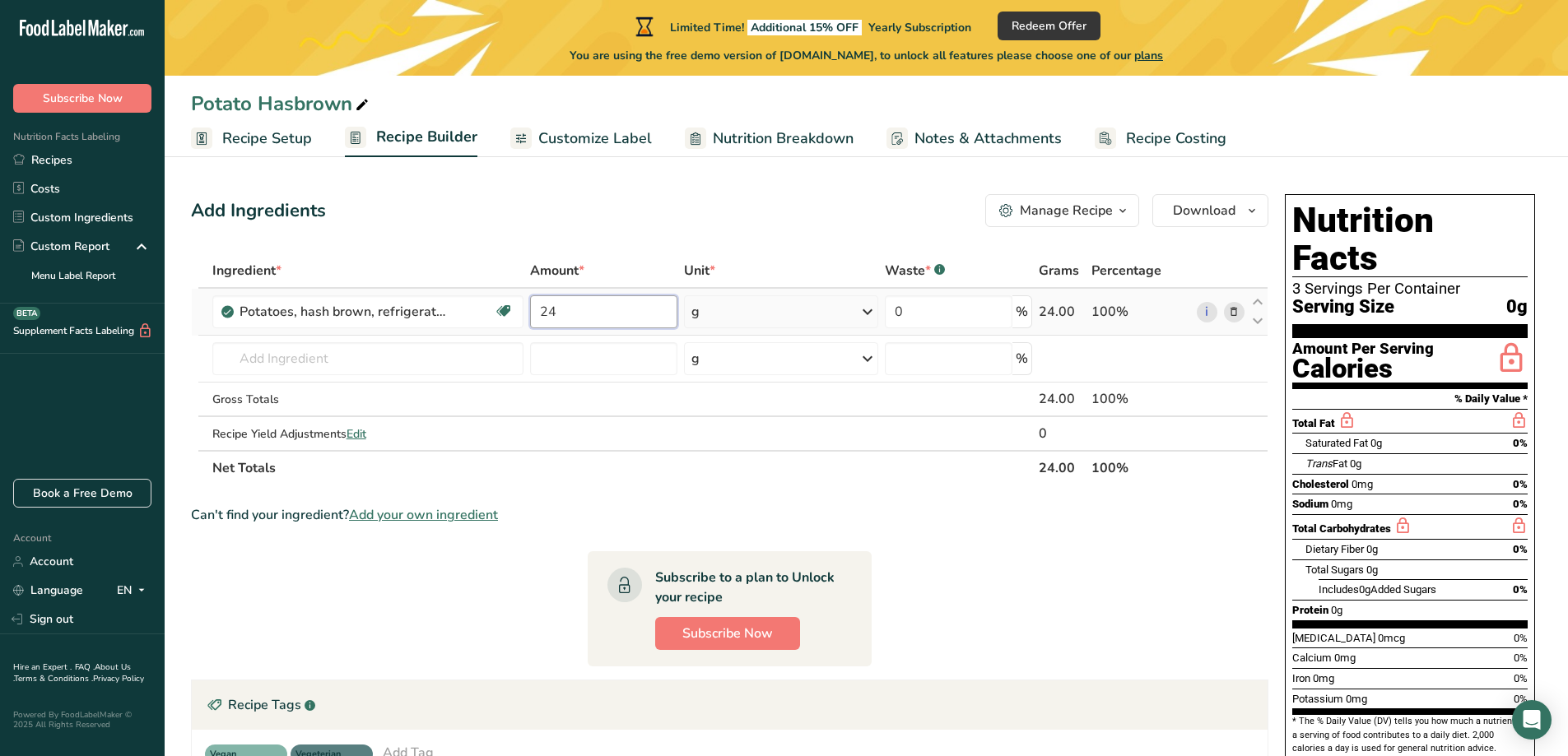
type input "24"
click at [862, 310] on div "Ingredient * Amount * Unit * Waste * .a-a{fill:#347362;}.b-a{fill:#fff;} Grams …" at bounding box center [729, 369] width 1078 height 232
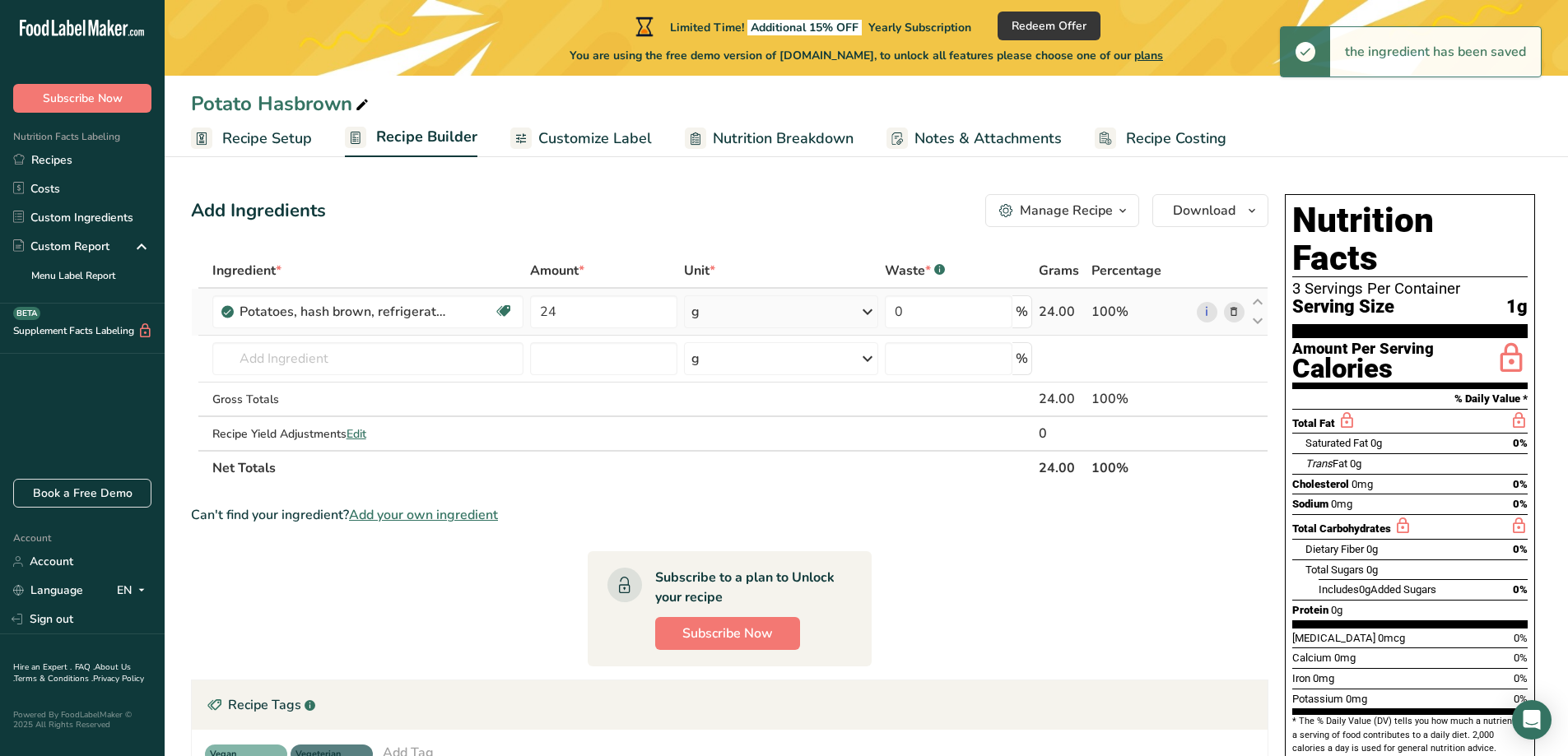
click at [867, 310] on icon at bounding box center [867, 312] width 20 height 30
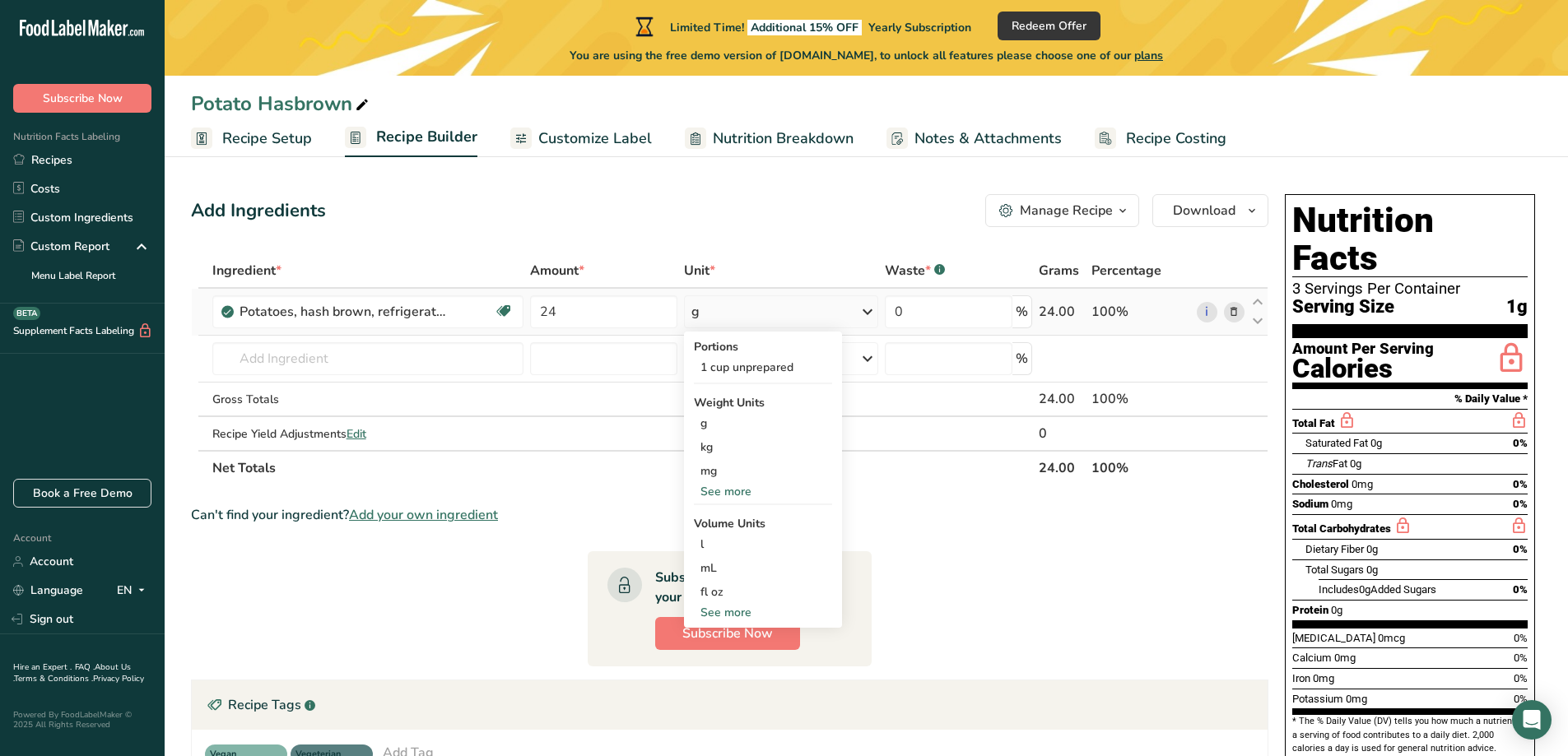
click at [742, 490] on div "See more" at bounding box center [763, 492] width 138 height 17
click at [720, 538] on div "oz" at bounding box center [763, 542] width 138 height 24
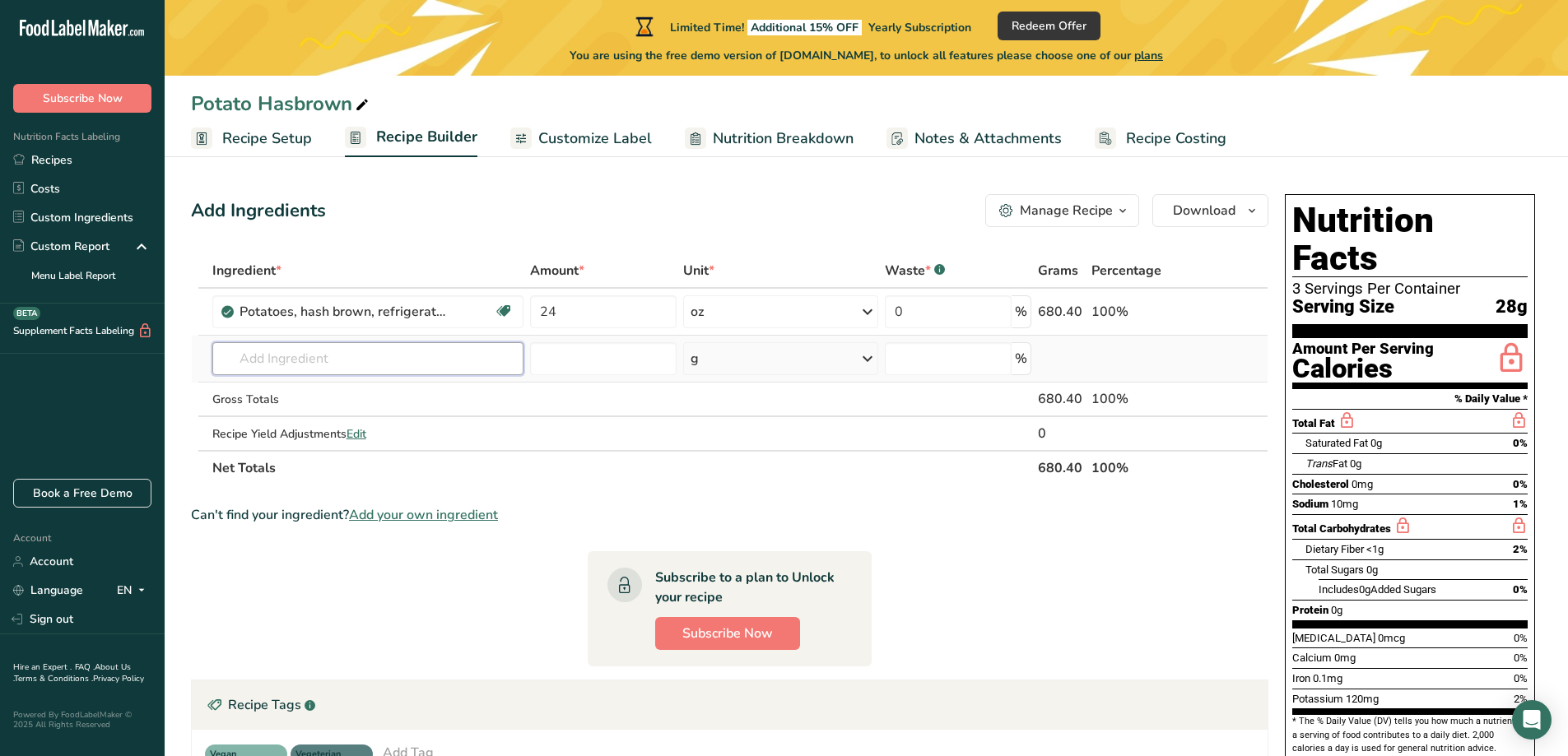
click at [253, 366] on input "text" at bounding box center [368, 359] width 312 height 33
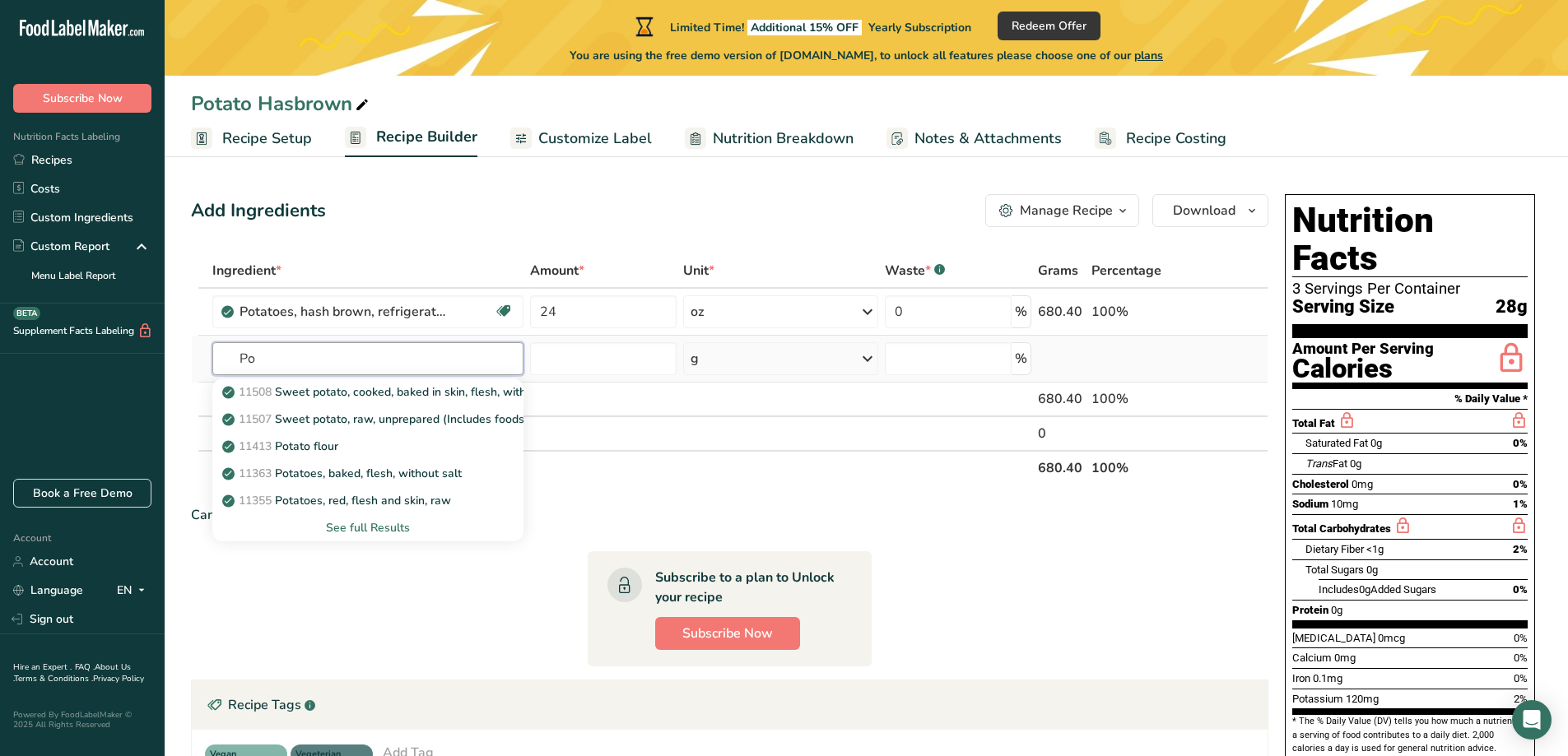
type input "P"
type input "b"
type input "potato"
click at [362, 528] on div "See full Results" at bounding box center [368, 528] width 286 height 17
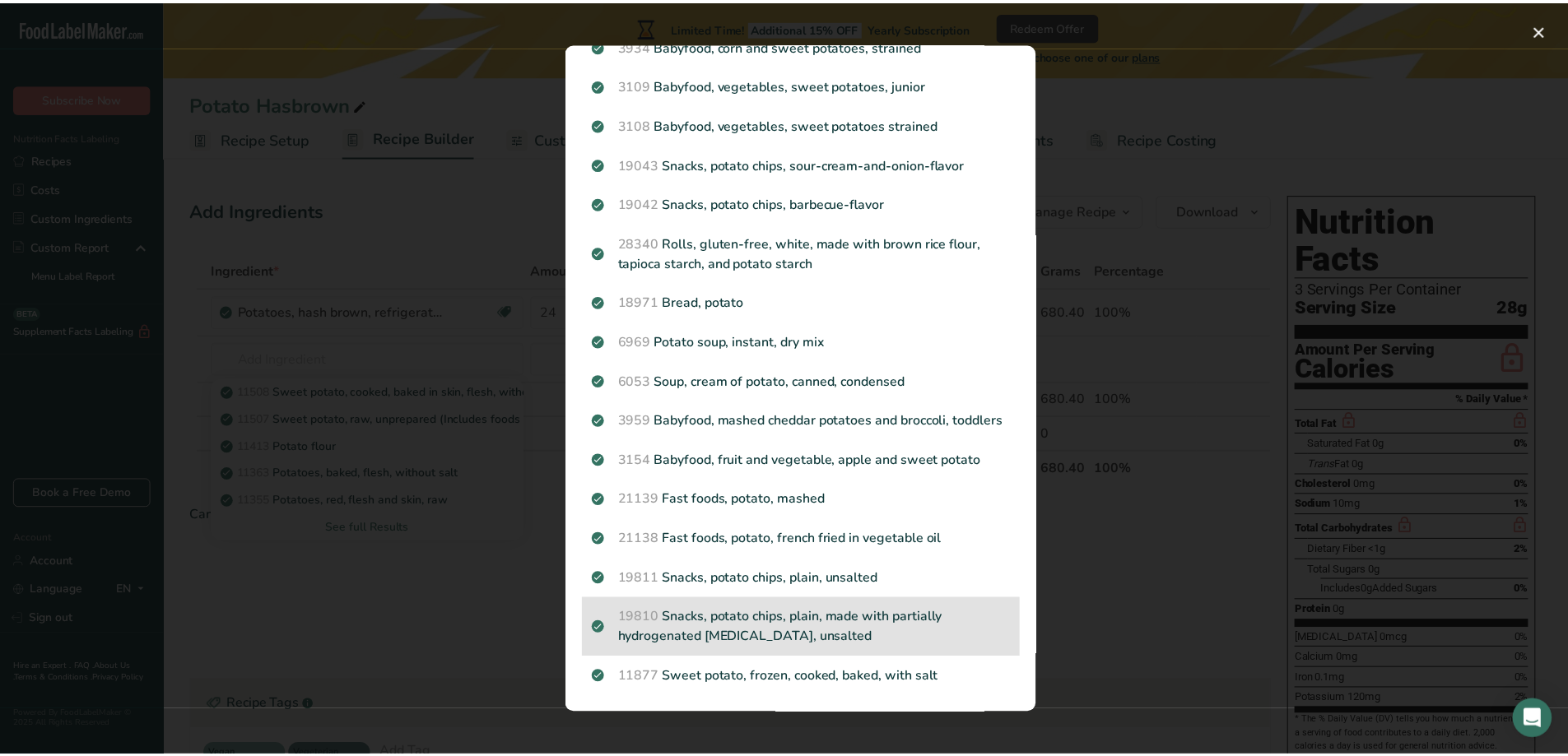
scroll to position [1746, 0]
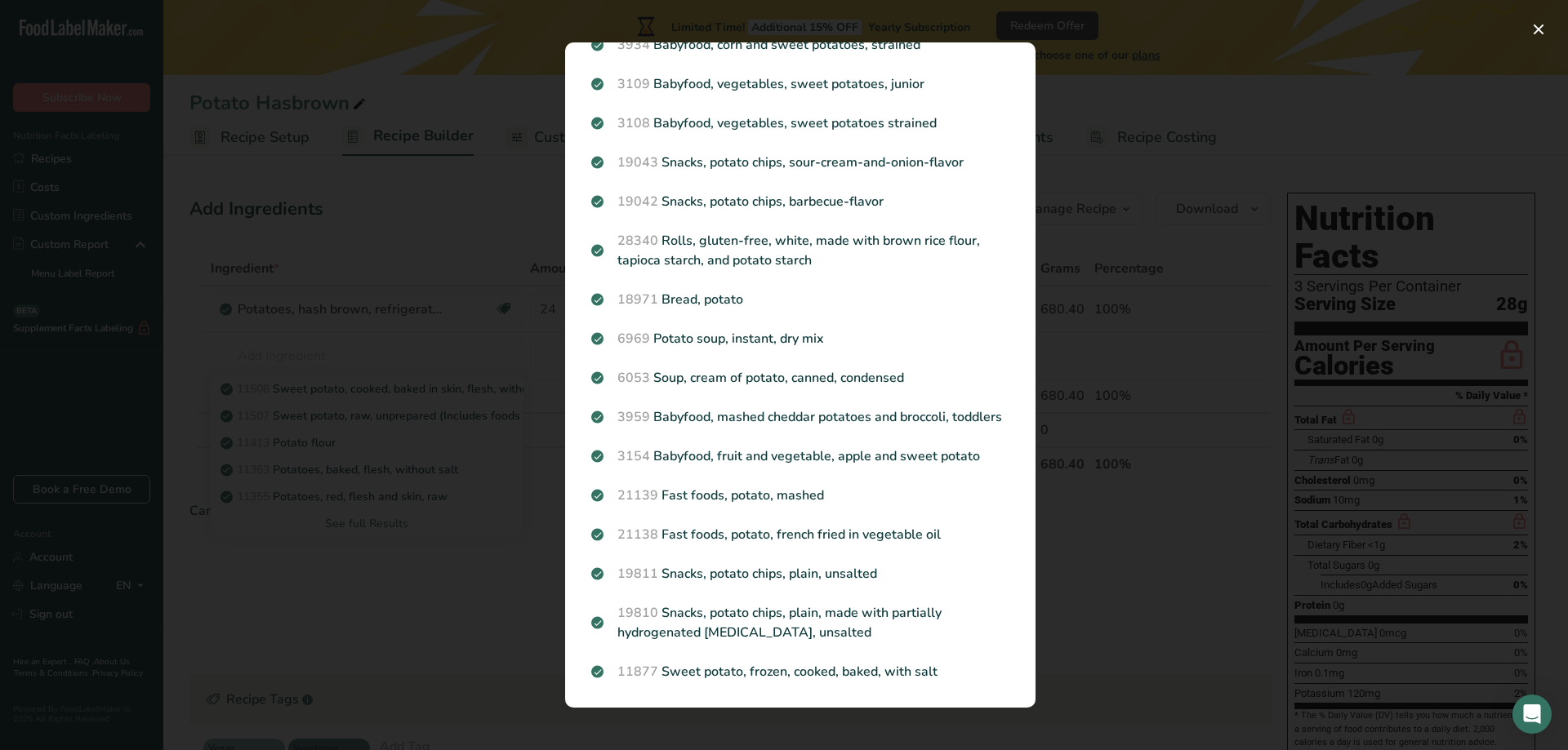
click at [1249, 639] on div "Search results modal" at bounding box center [784, 375] width 1568 height 750
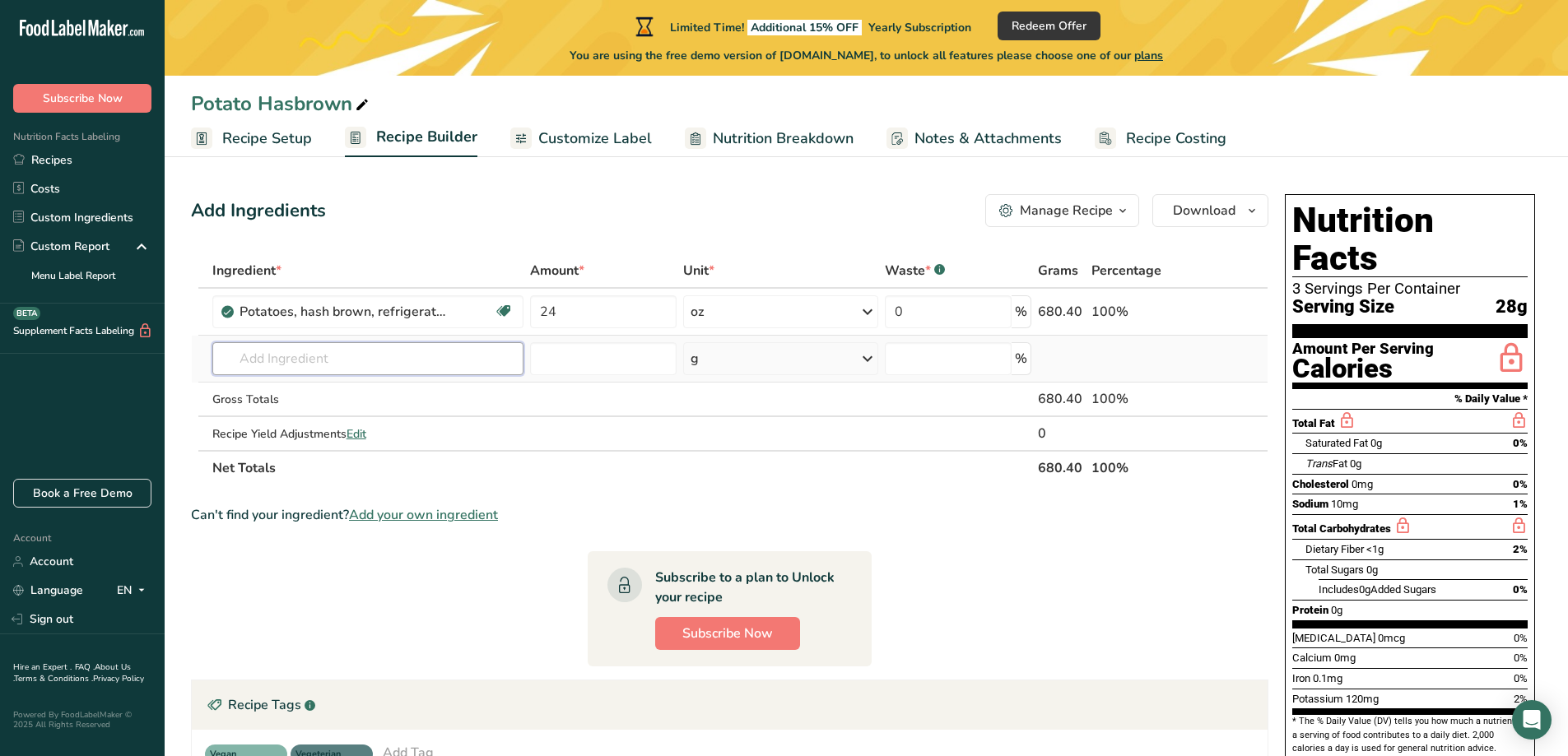
click at [296, 357] on input "text" at bounding box center [368, 359] width 312 height 33
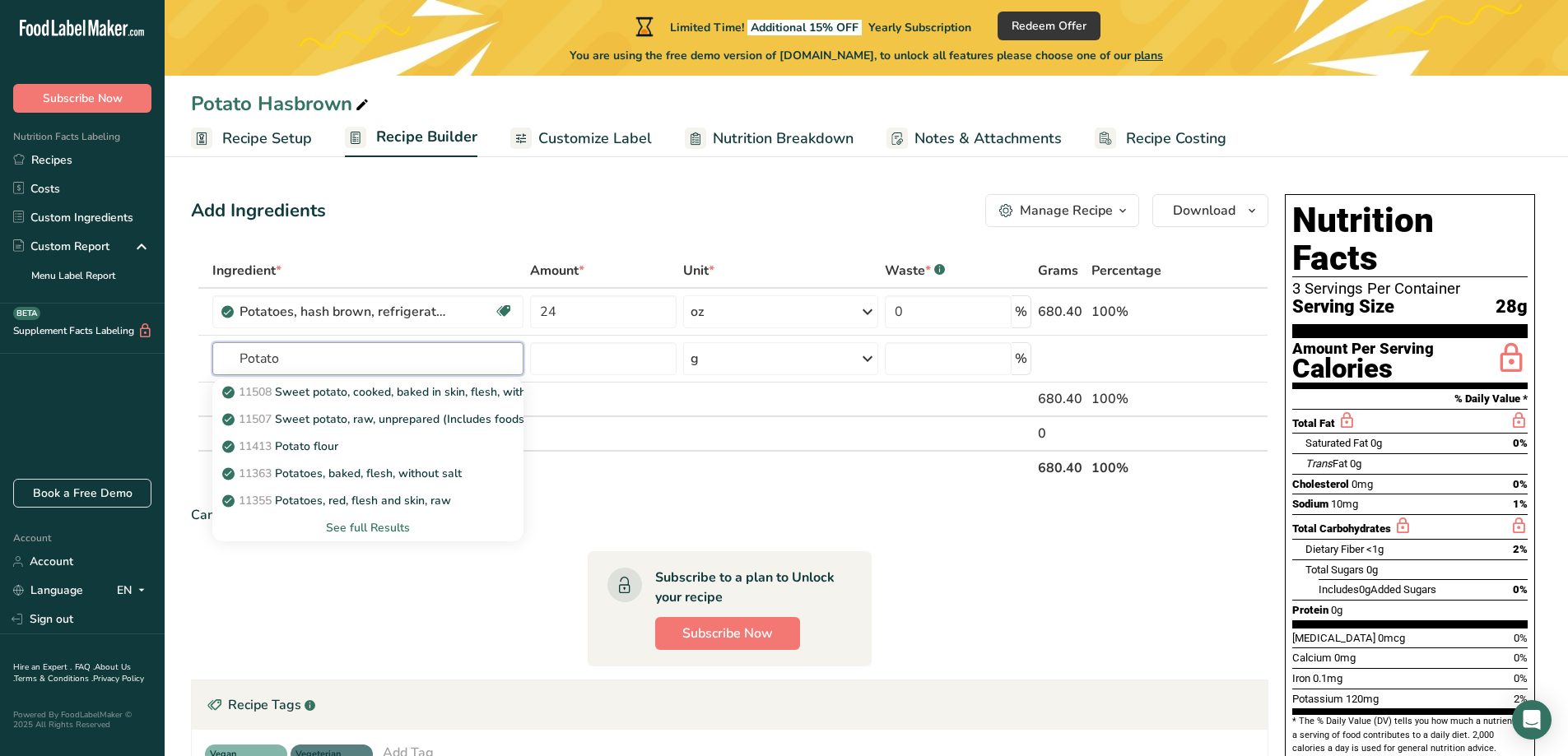
type input "Potato"
click at [297, 624] on section "Ingredient * Amount * Unit * Waste * .a-a{fill:#347362;}.b-a{fill:#fff;} Grams …" at bounding box center [729, 641] width 1078 height 775
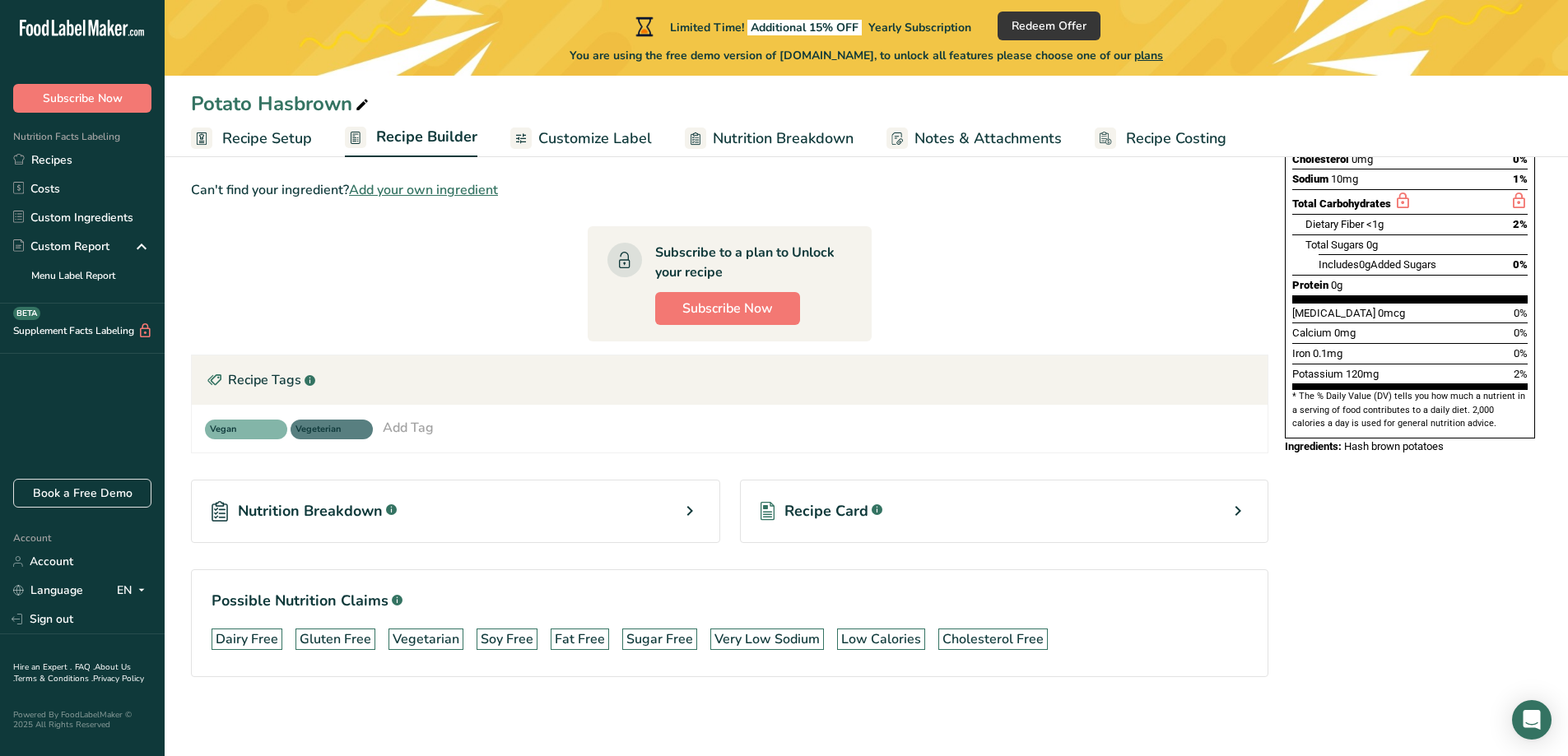
scroll to position [0, 0]
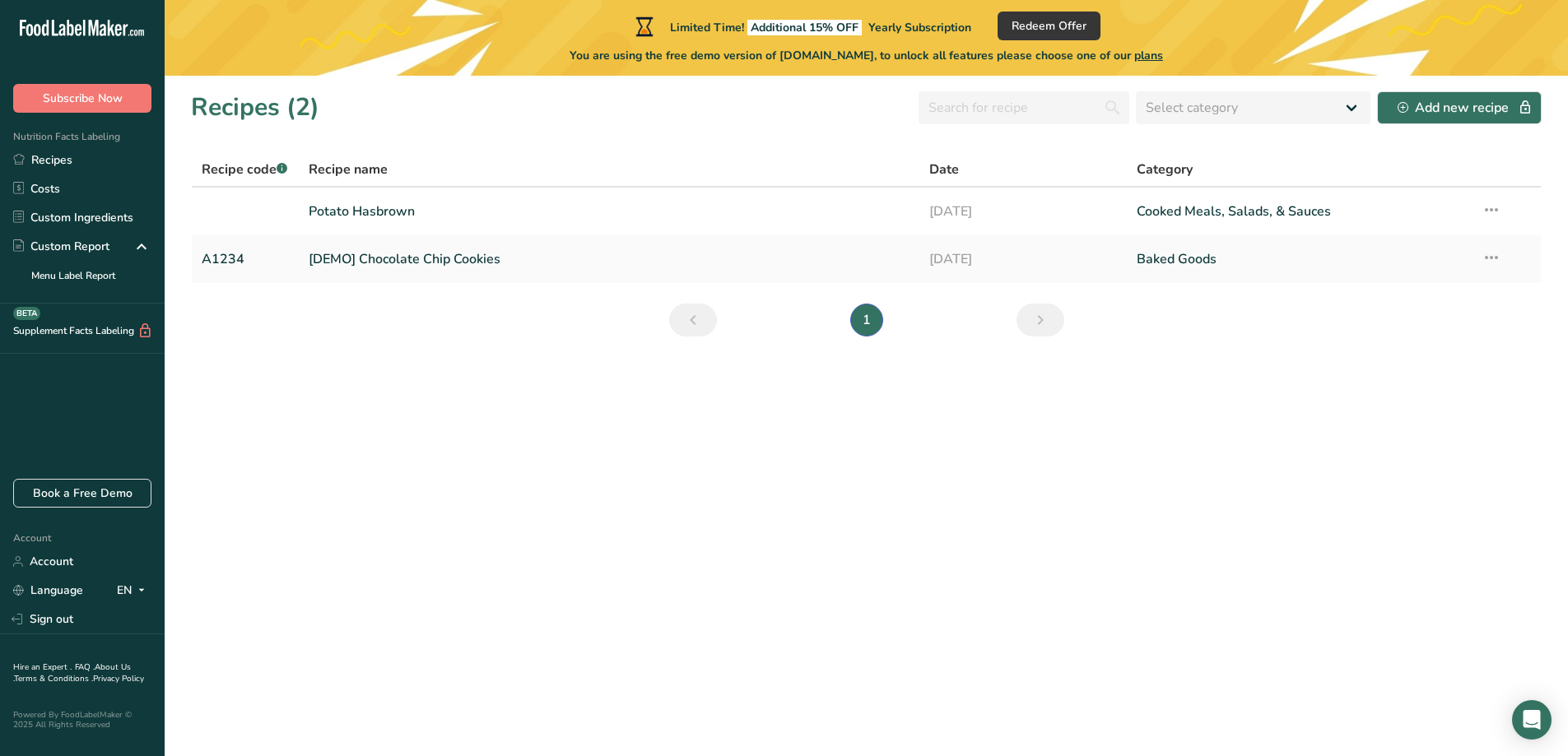
click at [419, 533] on section "Recipes (2) Select category All Baked Goods Beverages Confectionery Cooked Meal…" at bounding box center [867, 416] width 1404 height 681
click at [422, 434] on section "Recipes (2) Select category All Baked Goods Beverages Confectionery Cooked Meal…" at bounding box center [867, 416] width 1404 height 681
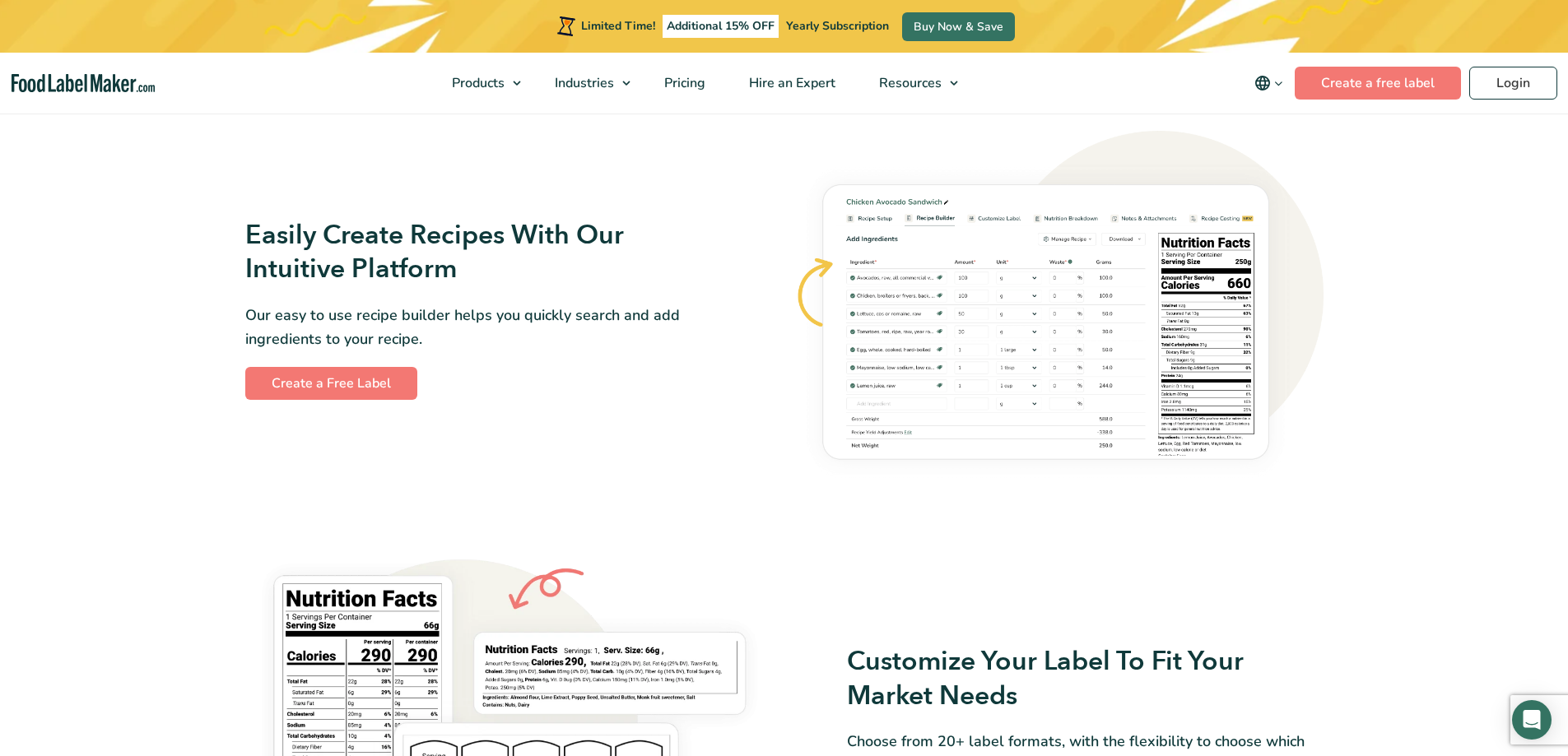
scroll to position [988, 0]
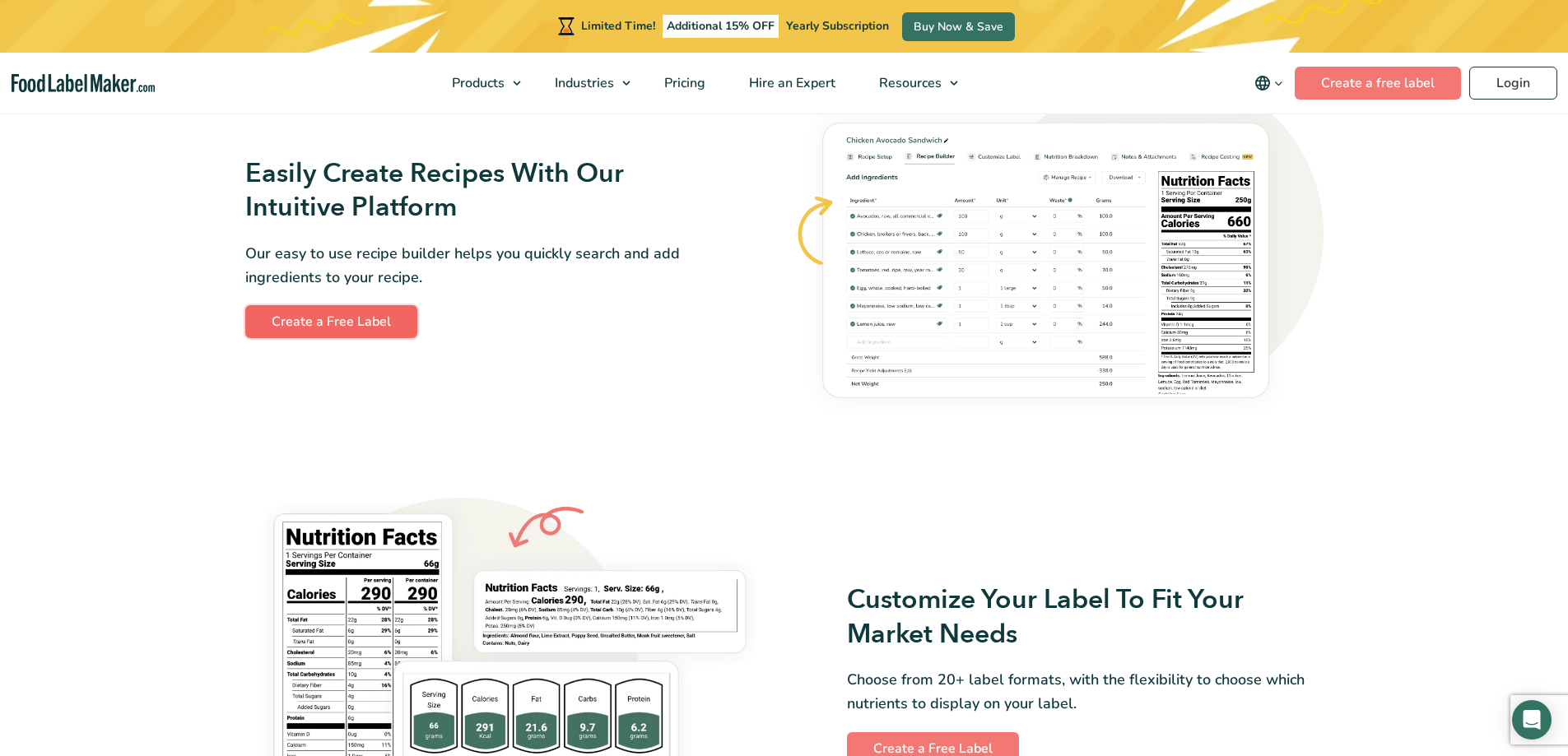
click at [307, 310] on link "Create a Free Label" at bounding box center [331, 321] width 172 height 33
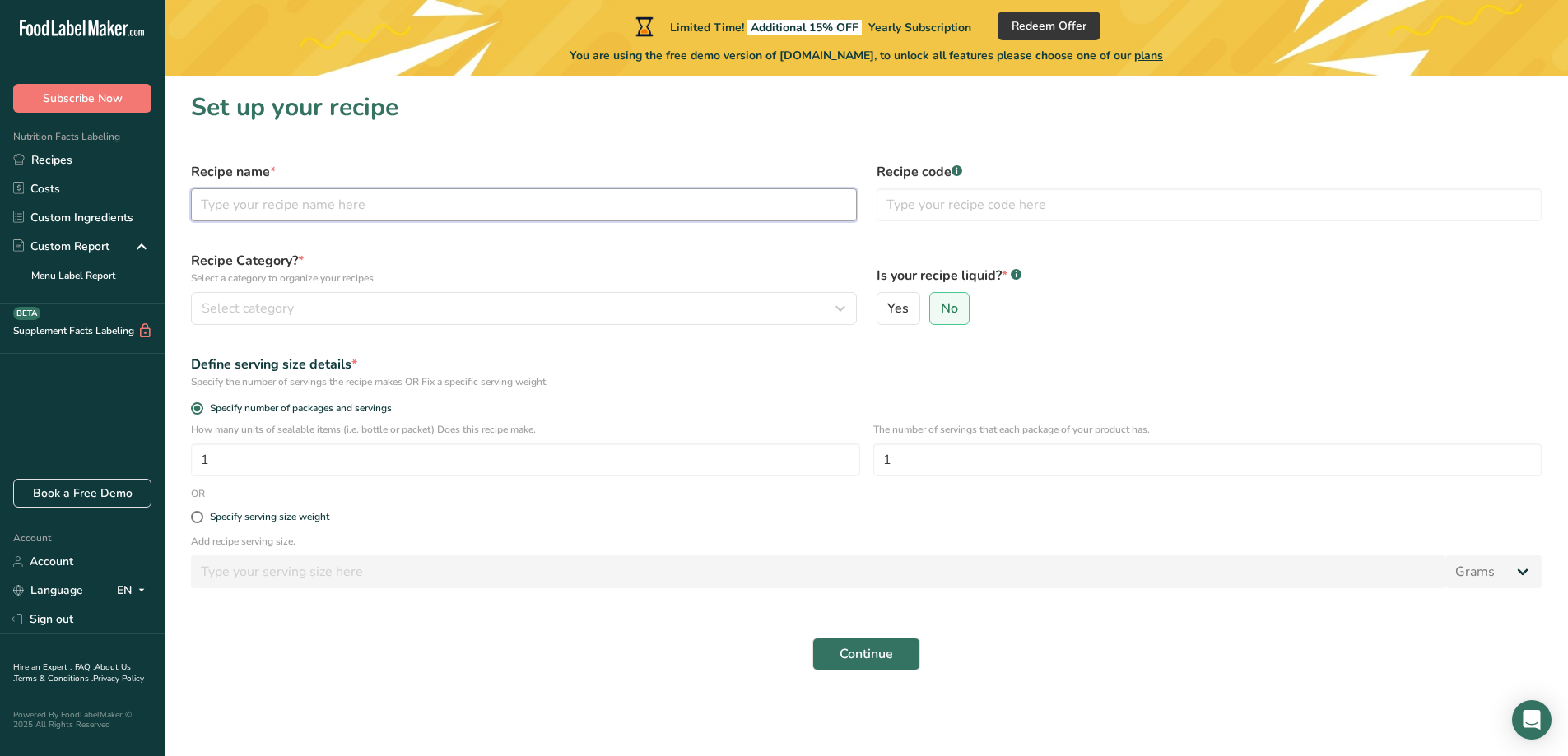
click at [270, 206] on input "text" at bounding box center [524, 204] width 666 height 33
type input "Potato Hasbrown"
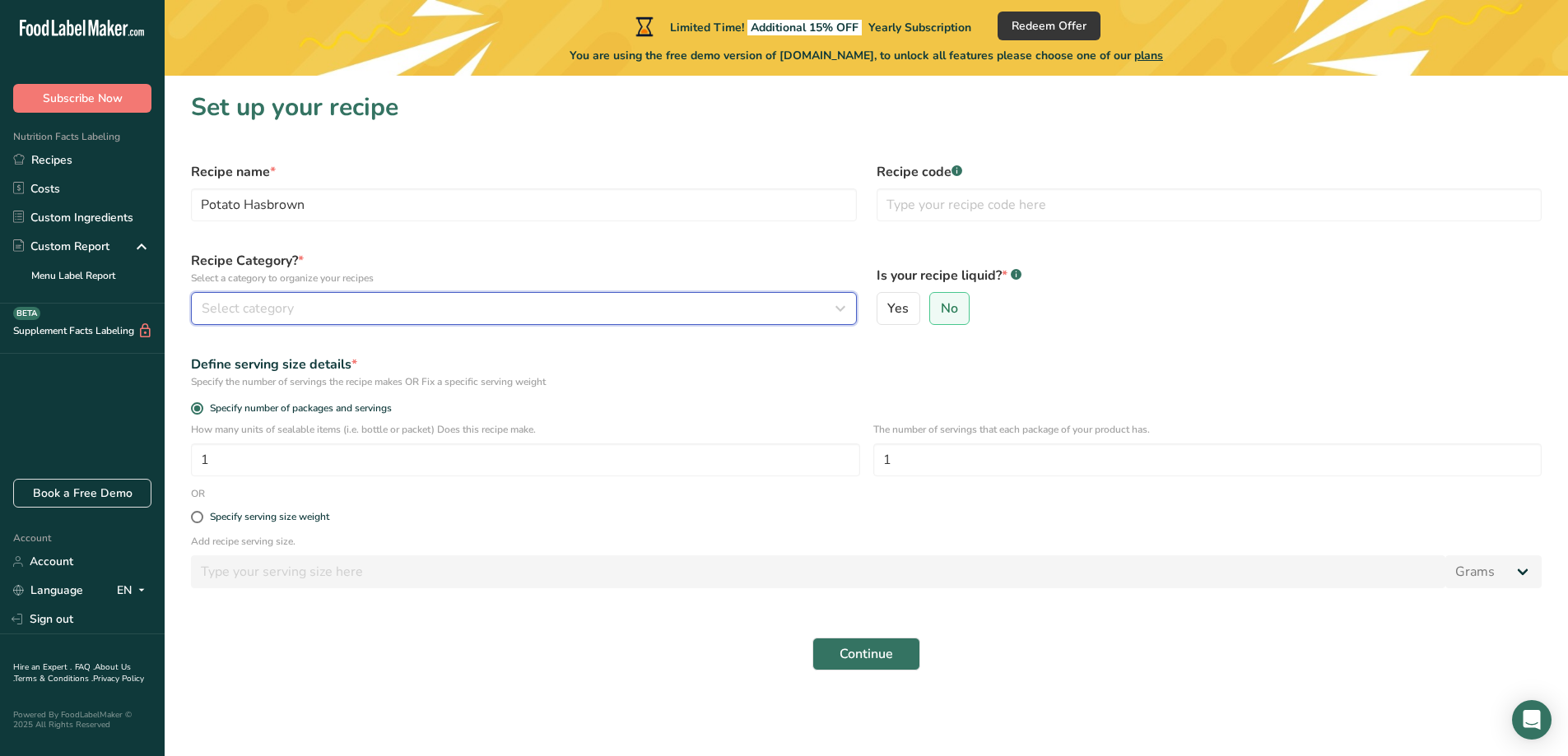
click at [286, 298] on span "Select category" at bounding box center [248, 308] width 92 height 20
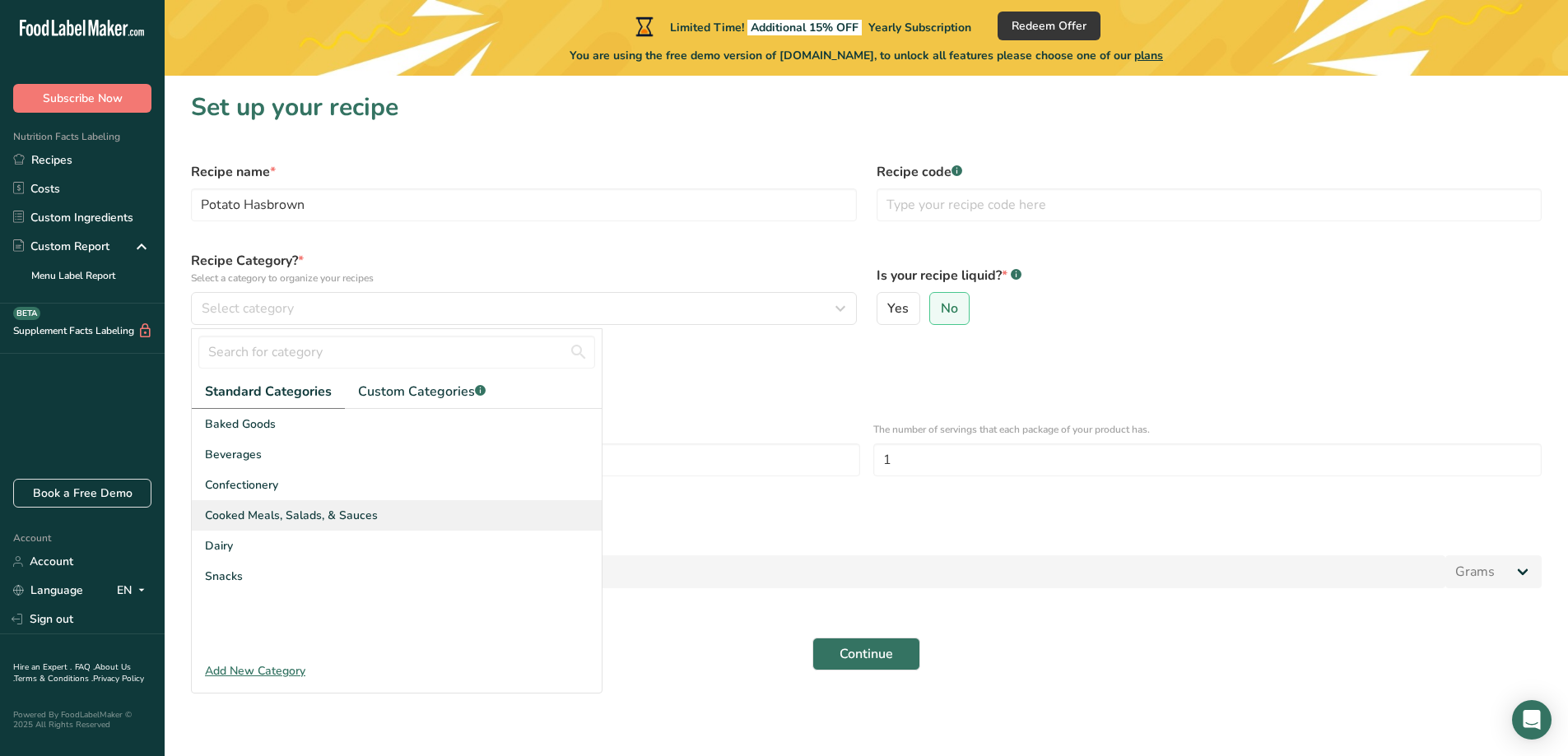
click at [241, 508] on span "Cooked Meals, Salads, & Sauces" at bounding box center [292, 516] width 173 height 17
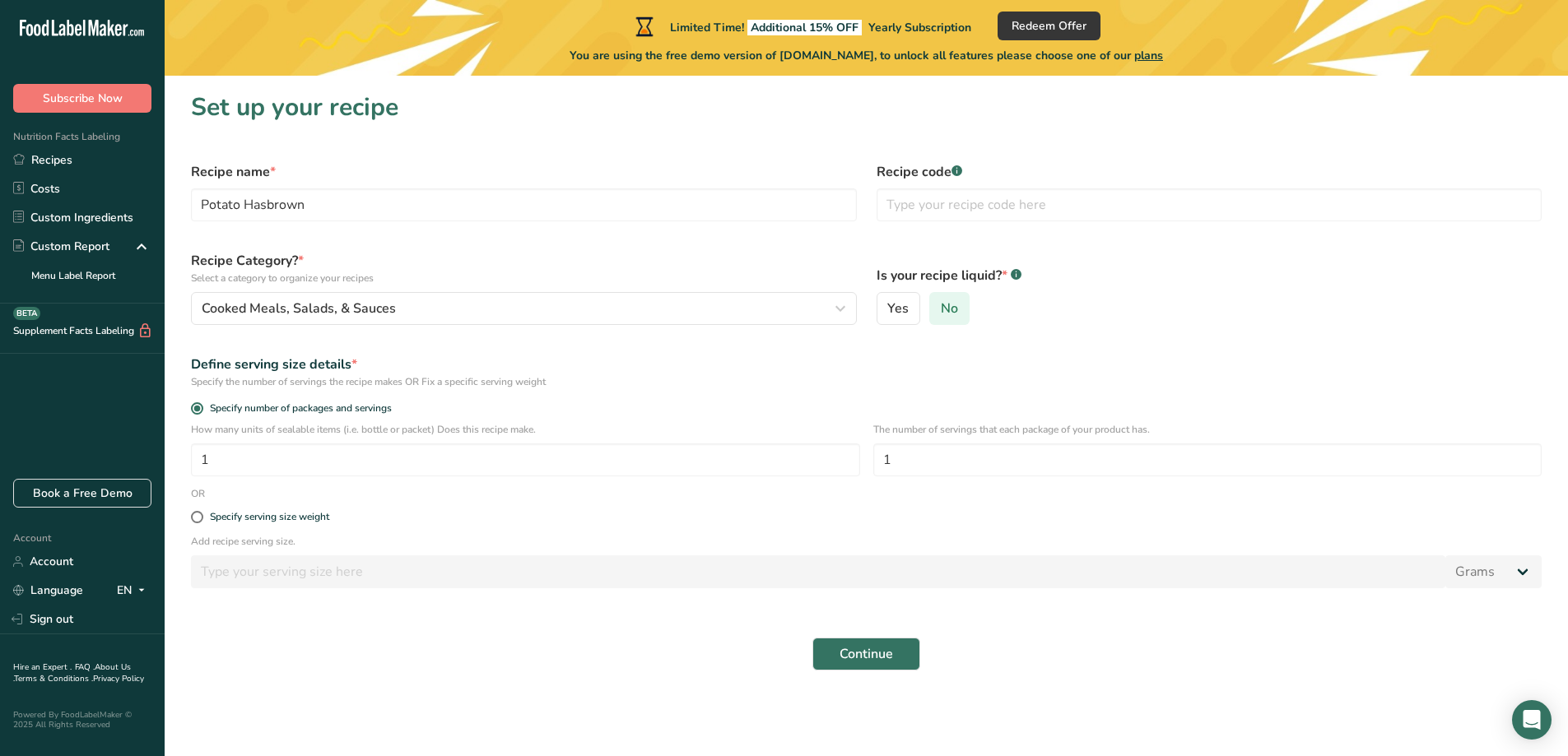
click at [942, 312] on span "No" at bounding box center [950, 308] width 17 height 16
click at [941, 312] on input "No" at bounding box center [935, 309] width 11 height 11
click at [339, 466] on input "1" at bounding box center [526, 460] width 670 height 33
type input "3"
click at [930, 465] on input "1" at bounding box center [1208, 460] width 670 height 33
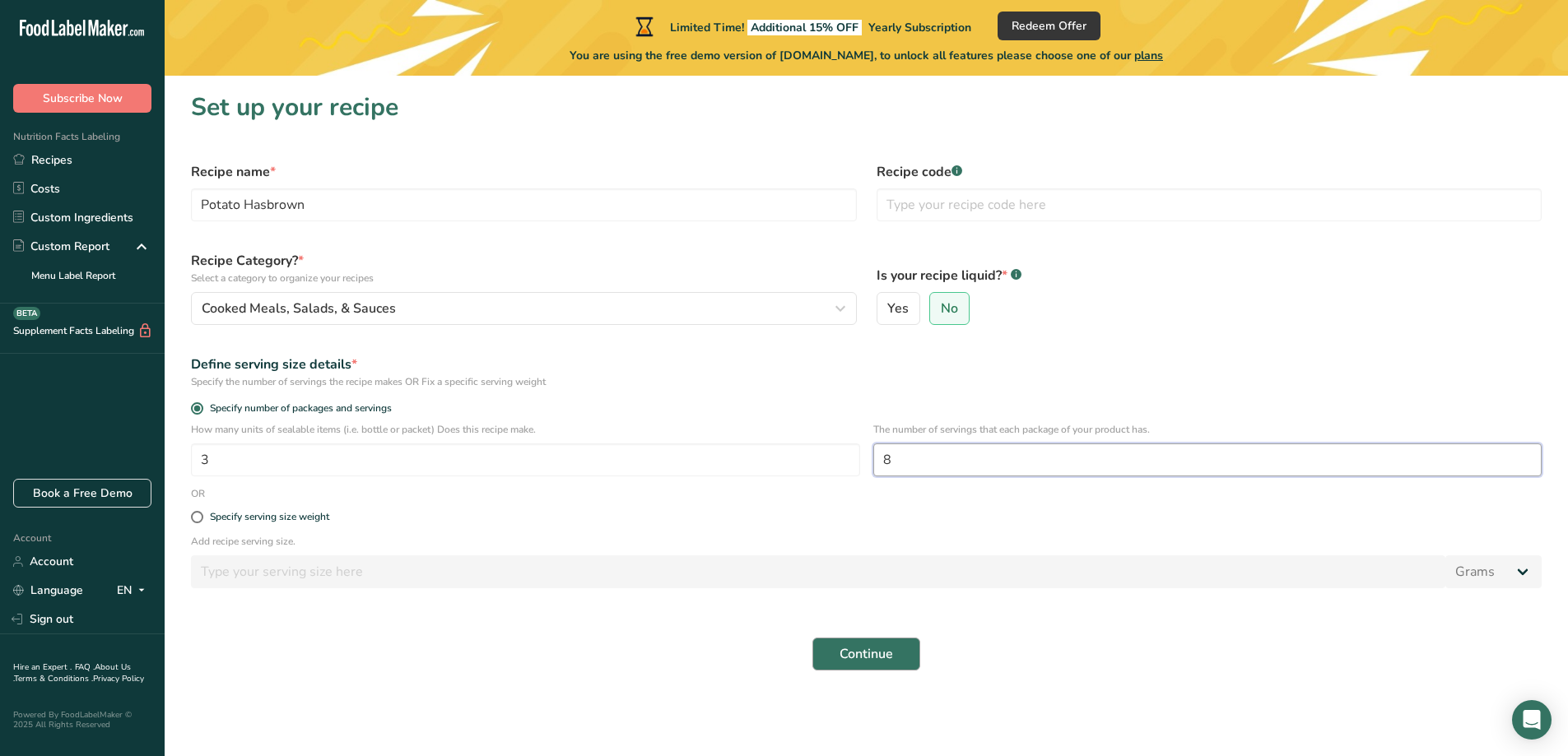
type input "8"
click at [867, 660] on span "Continue" at bounding box center [867, 654] width 54 height 20
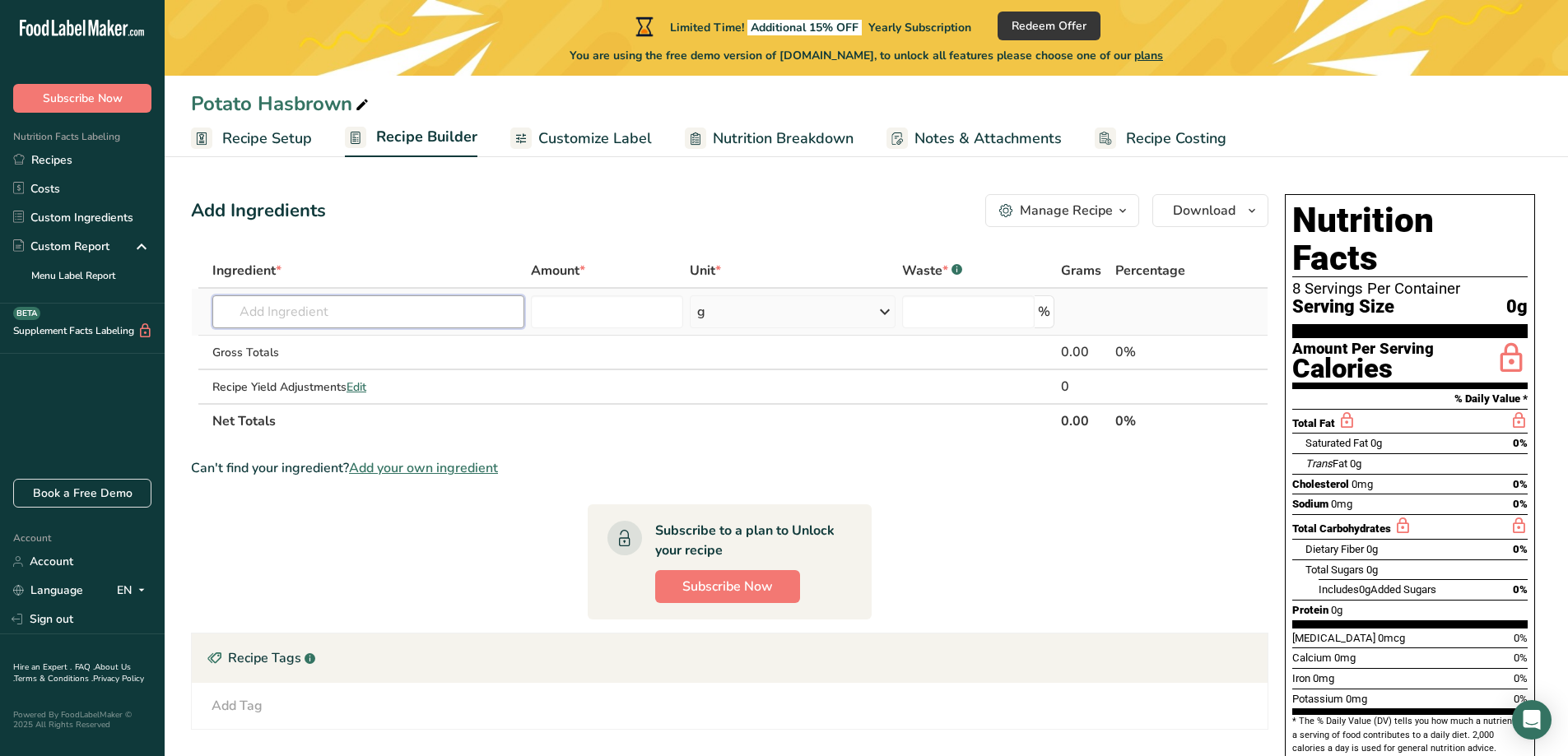
click at [296, 313] on input "text" at bounding box center [368, 312] width 312 height 33
type input "P"
click at [559, 137] on span "Customize Label" at bounding box center [595, 138] width 113 height 22
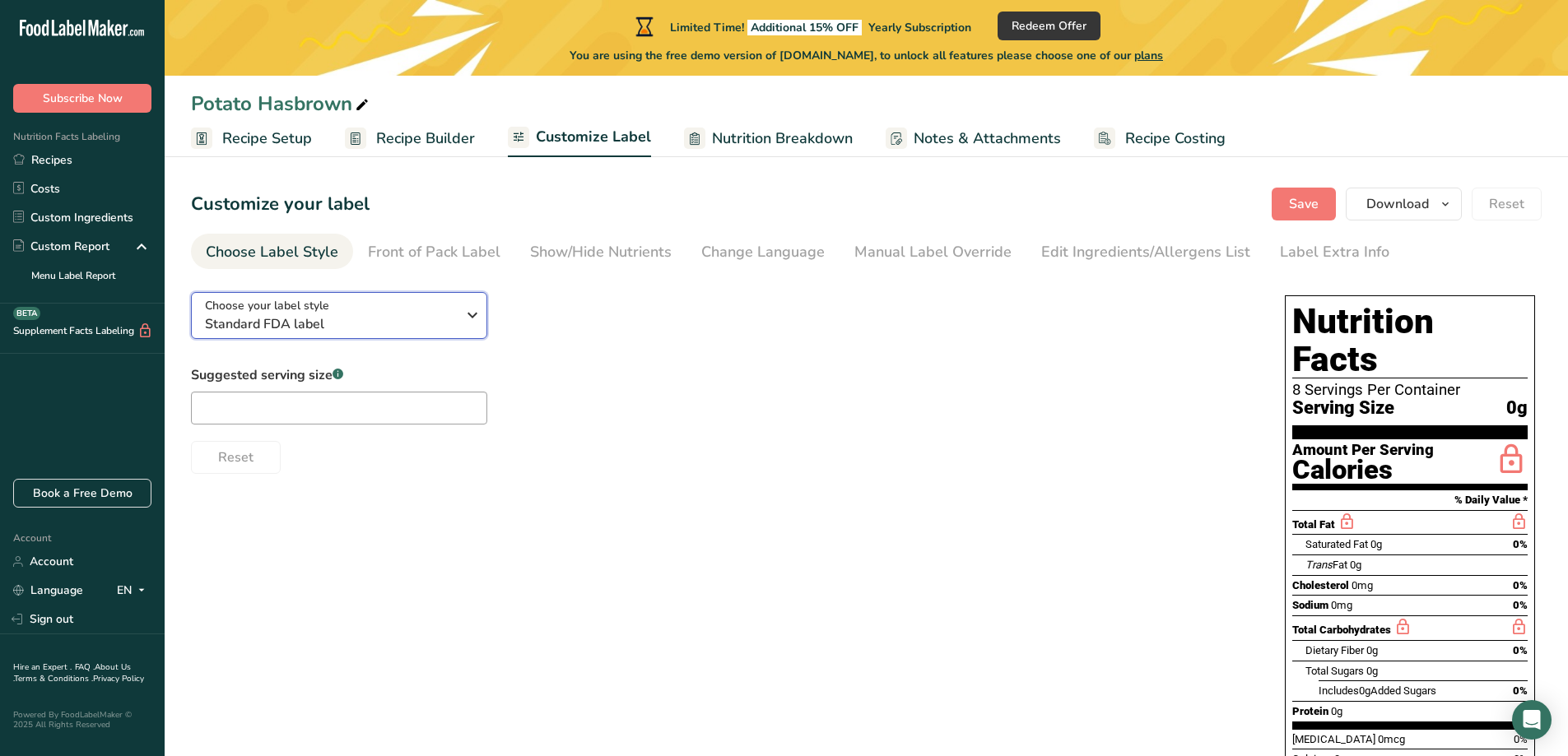
click at [478, 314] on icon "button" at bounding box center [472, 315] width 20 height 30
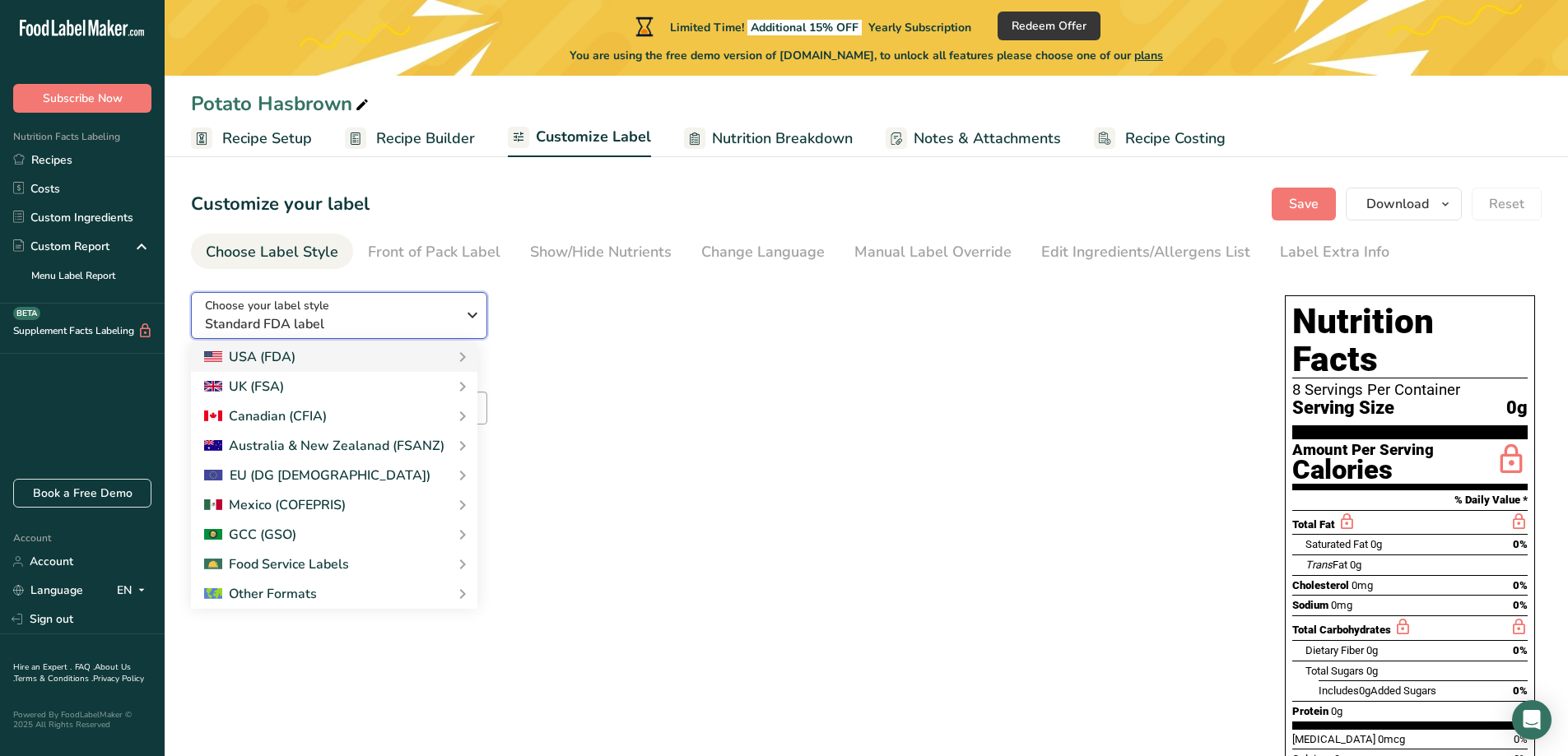
click at [478, 314] on icon "button" at bounding box center [472, 315] width 20 height 30
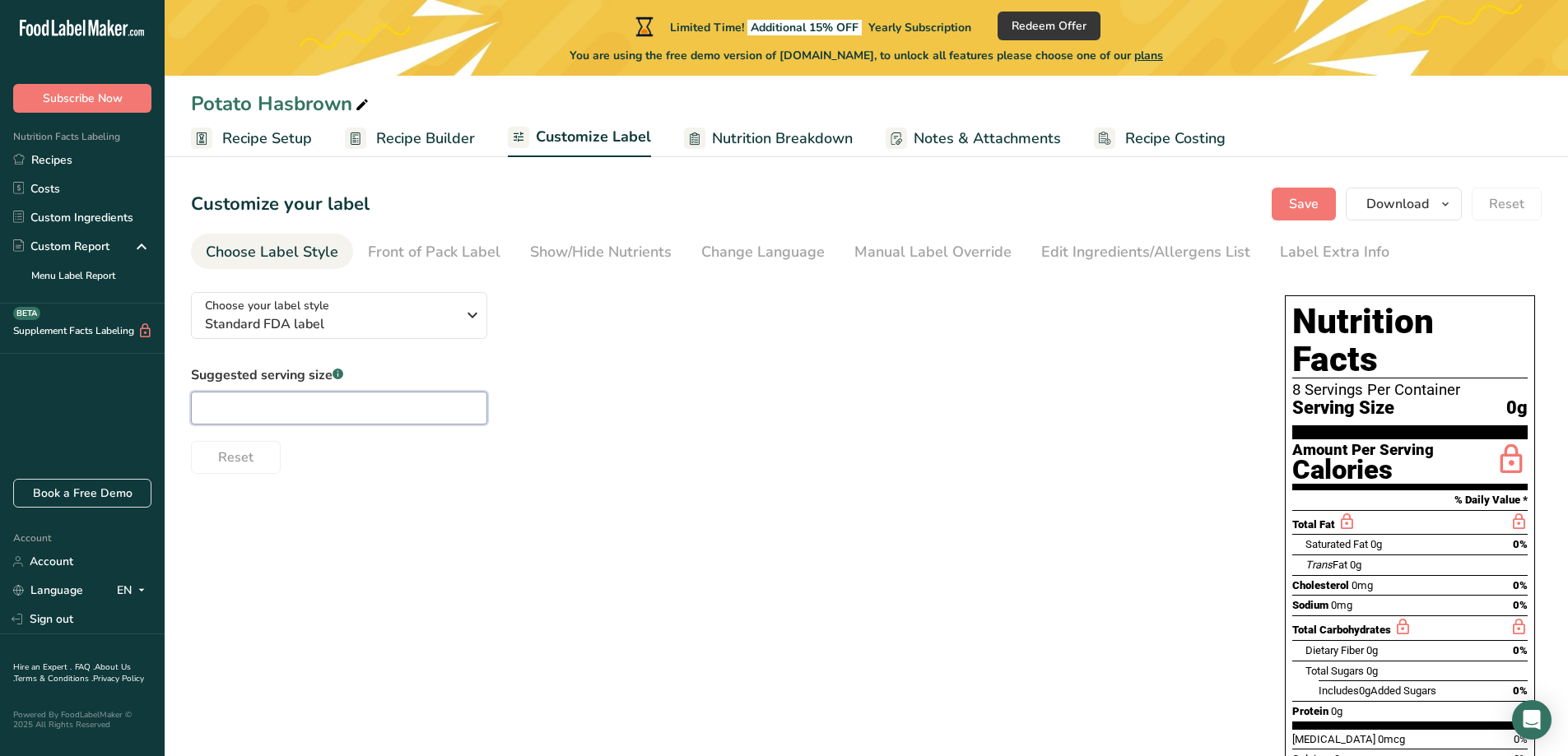
click at [227, 410] on input "text" at bounding box center [339, 408] width 297 height 33
type input "8oz"
click at [640, 571] on div "Choose your label style Standard FDA label USA (FDA) Standard FDA label Tabular…" at bounding box center [867, 580] width 1351 height 602
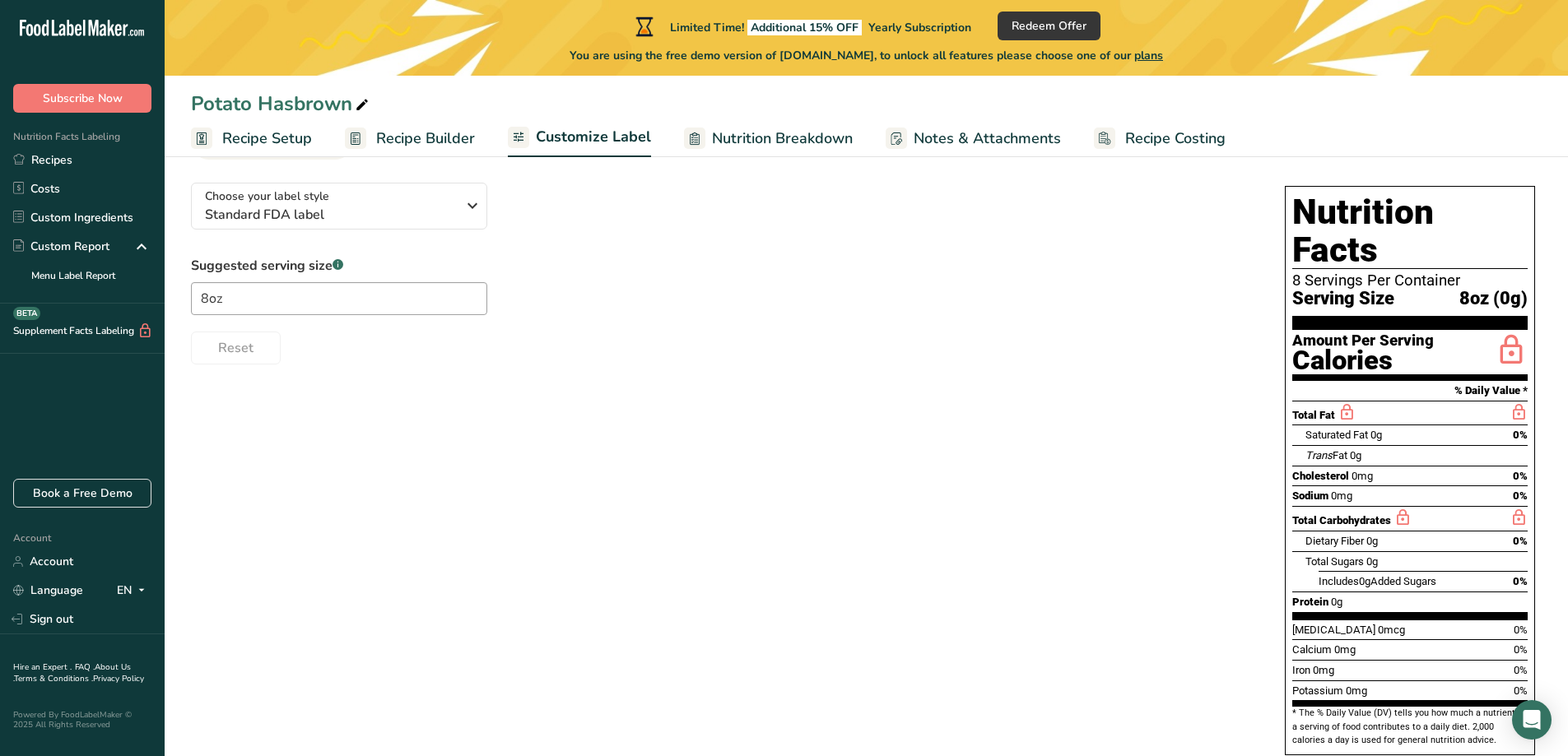
scroll to position [113, 0]
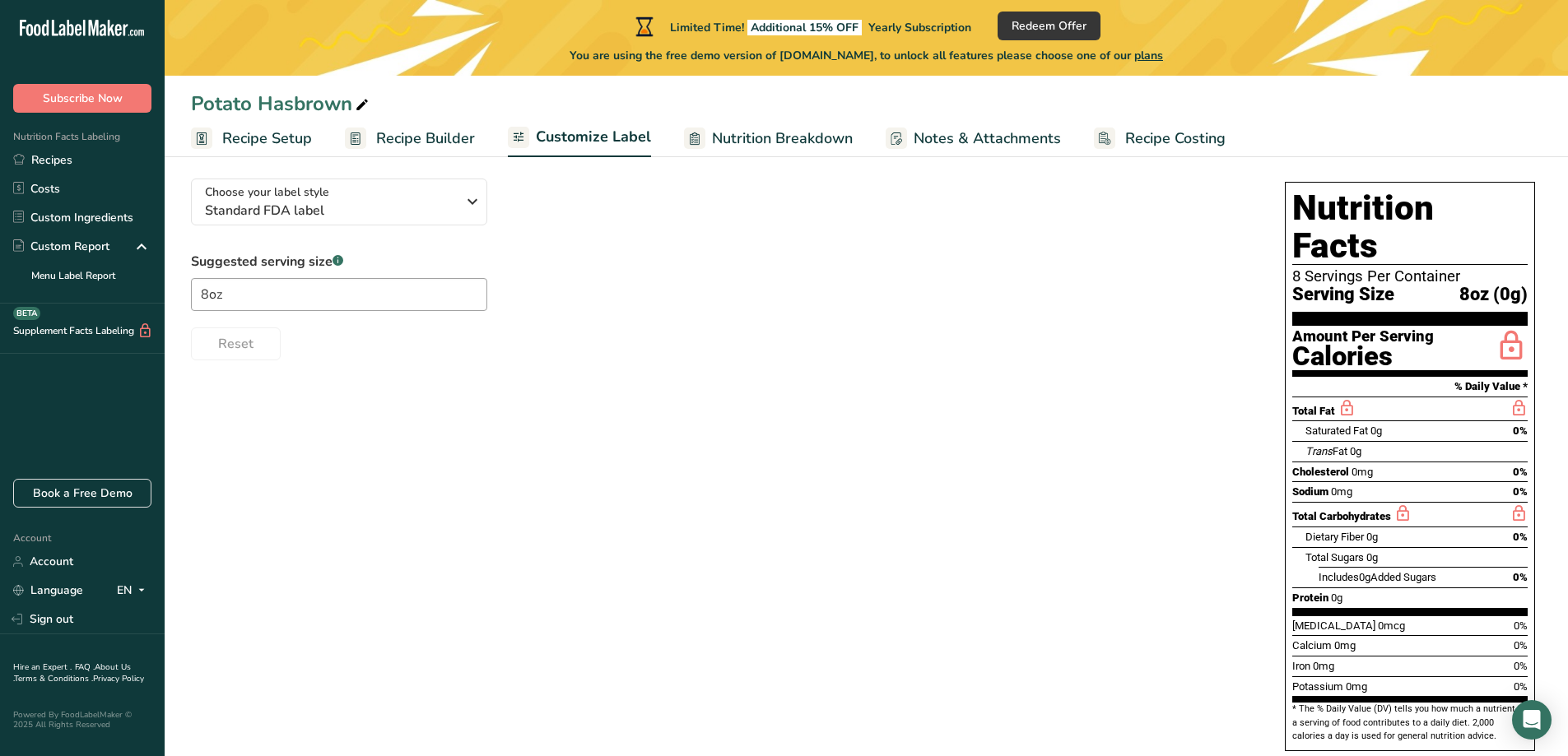
click at [1418, 548] on div "Total Sugars 0g" at bounding box center [1417, 557] width 223 height 20
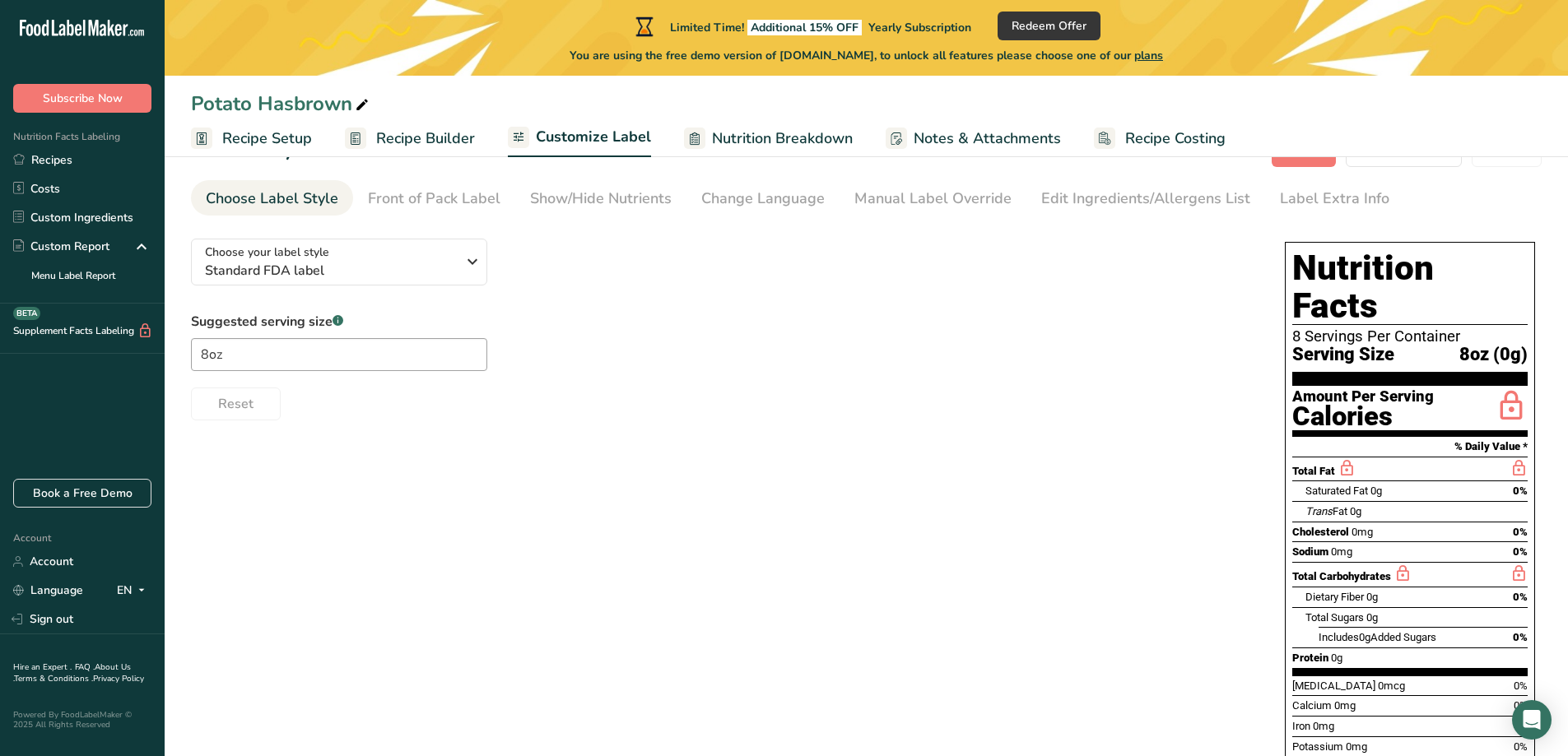
scroll to position [0, 0]
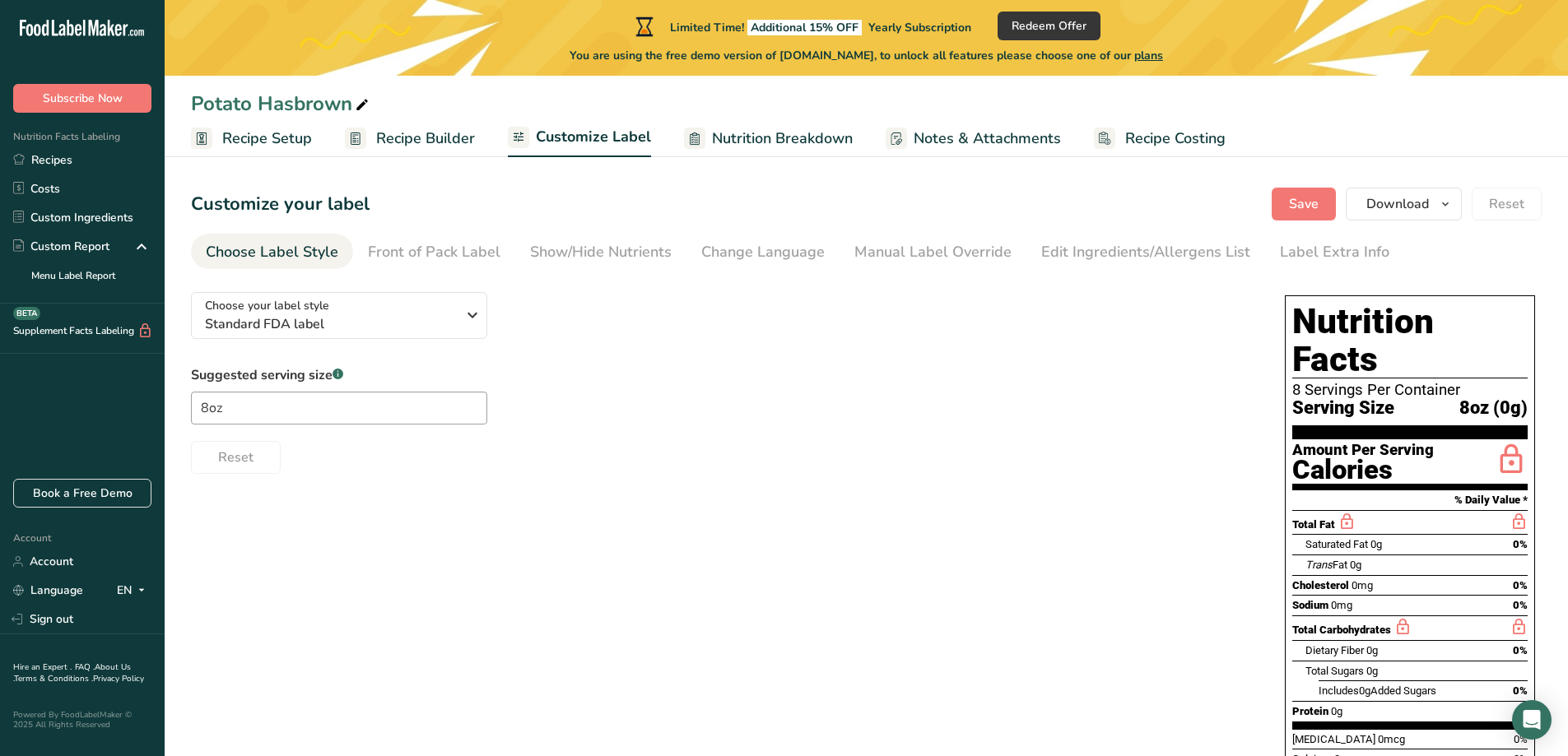
click at [1366, 510] on div "Total Fat" at bounding box center [1410, 523] width 235 height 25
click at [1417, 198] on span "Download" at bounding box center [1397, 203] width 62 height 20
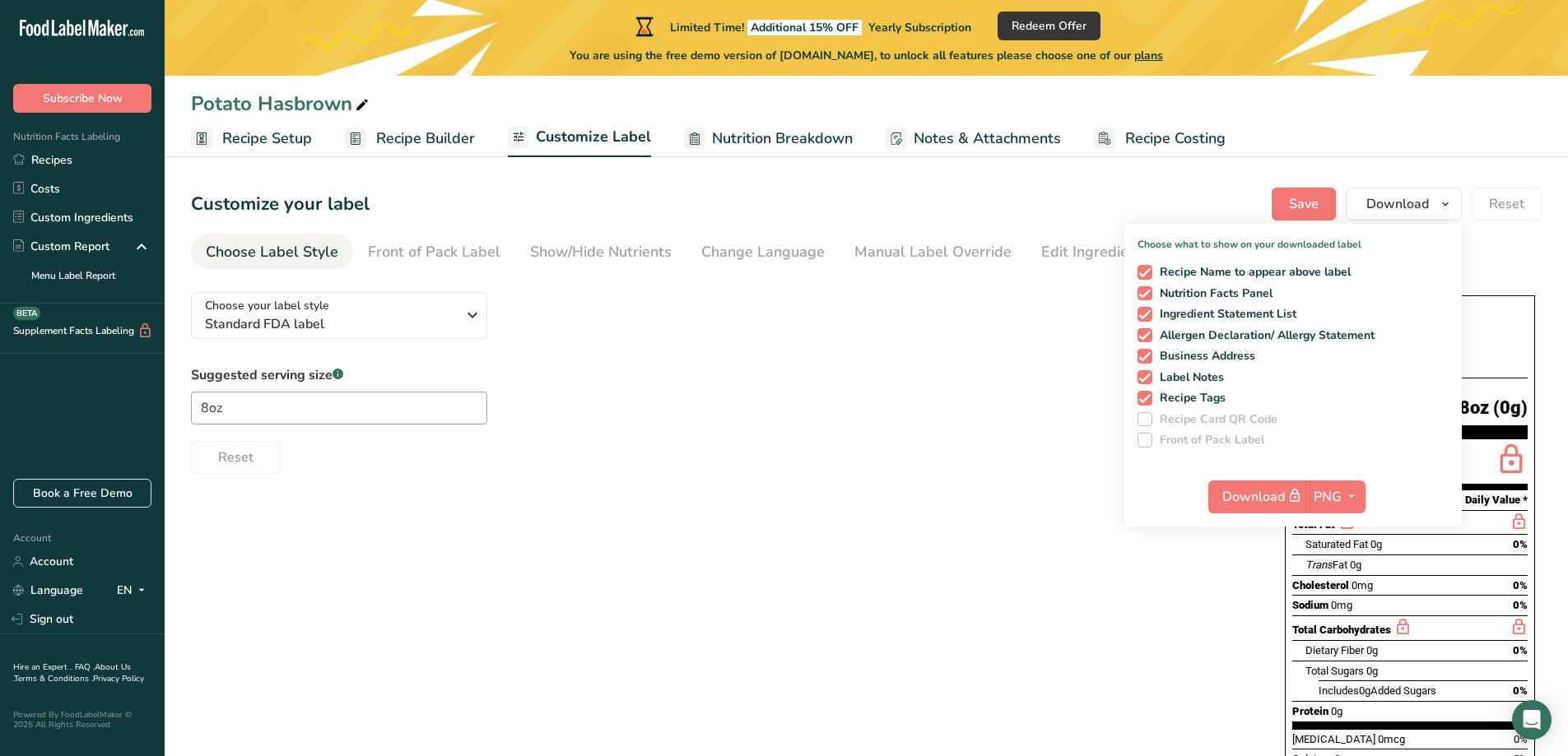
click at [368, 708] on div "Choose your label style Standard FDA label USA (FDA) Standard FDA label Tabular…" at bounding box center [867, 580] width 1351 height 602
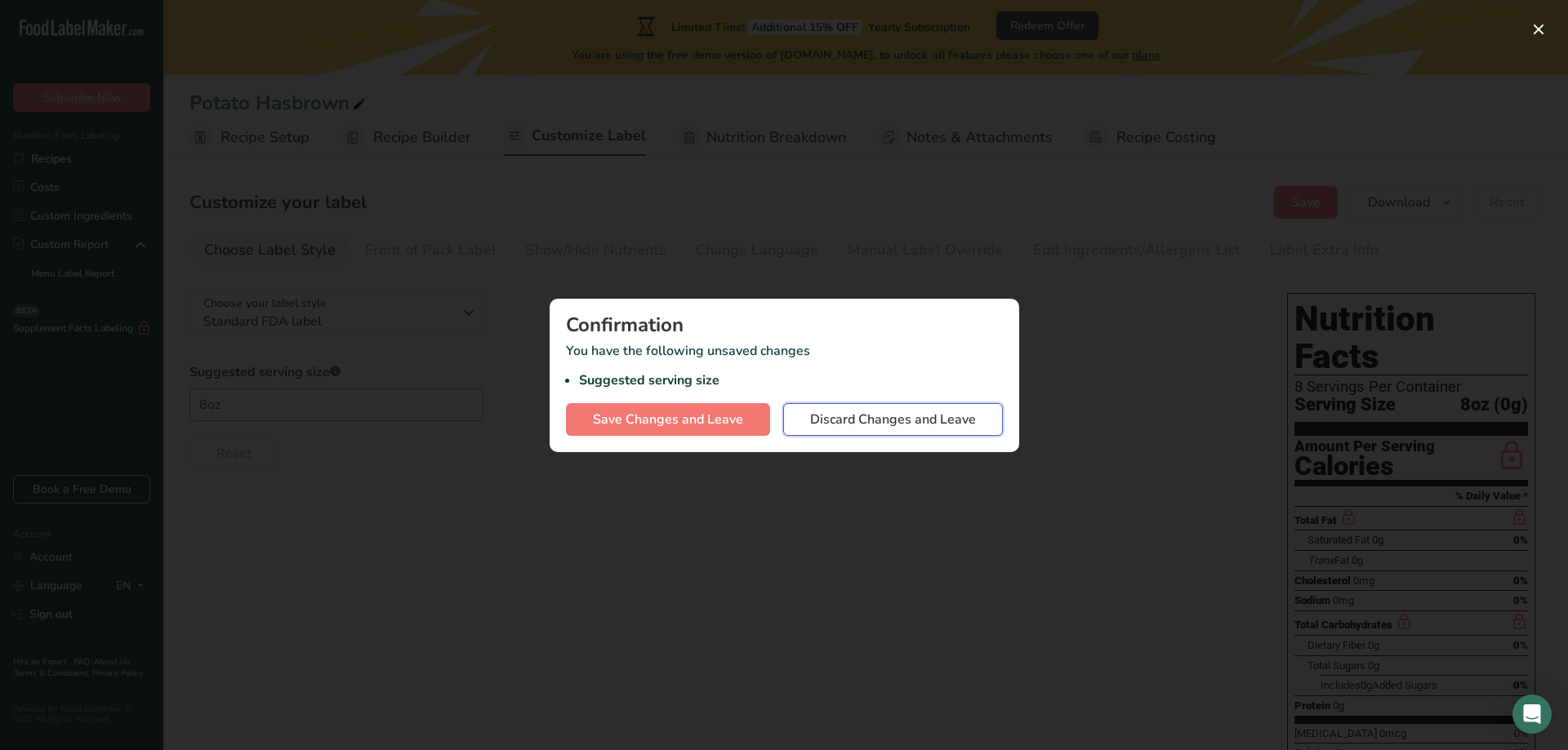
click at [863, 425] on span "Discard Changes and Leave" at bounding box center [893, 420] width 166 height 20
